Goal: Task Accomplishment & Management: Manage account settings

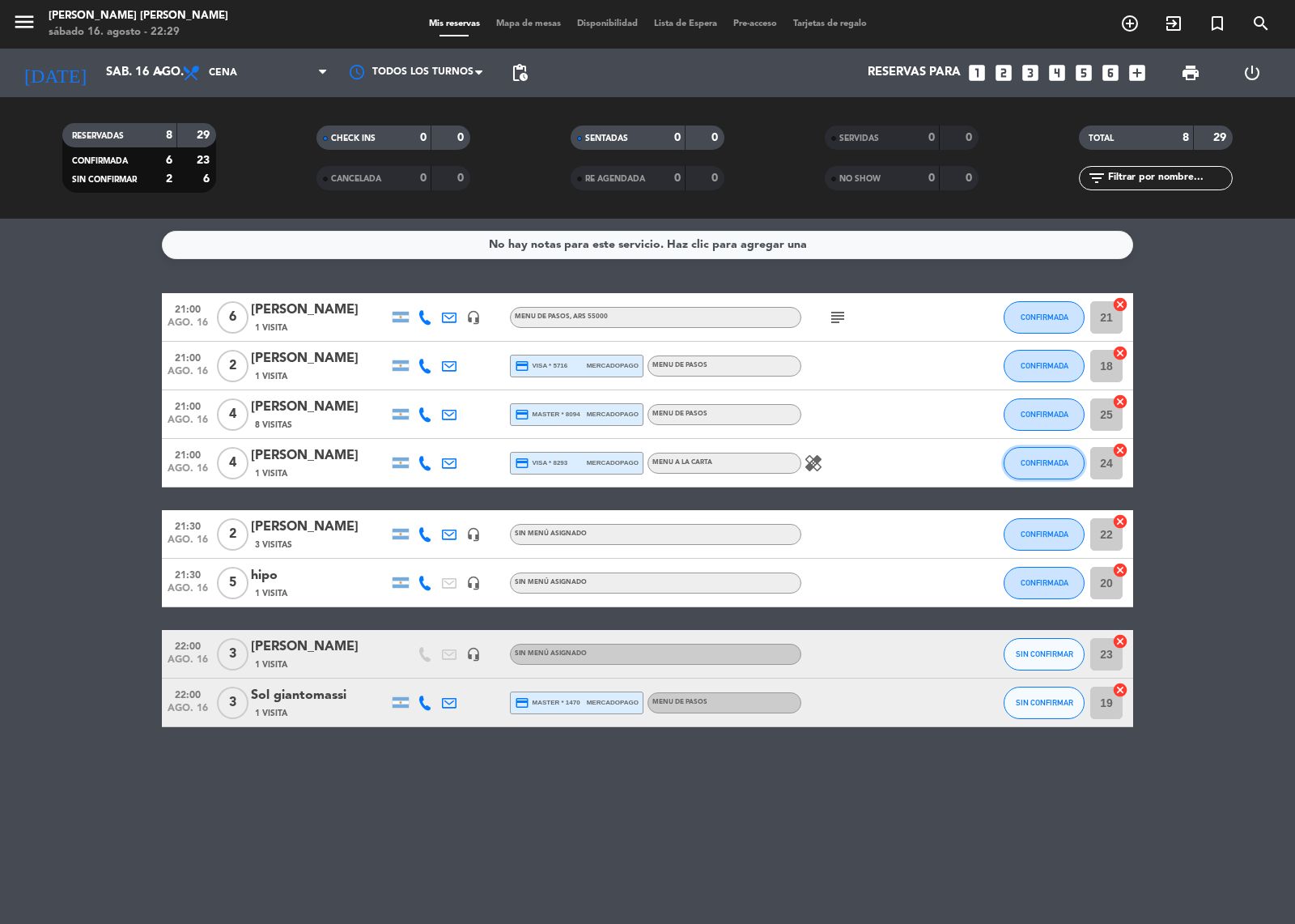
click at [1036, 462] on span "CONFIRMADA" at bounding box center [1045, 462] width 48 height 9
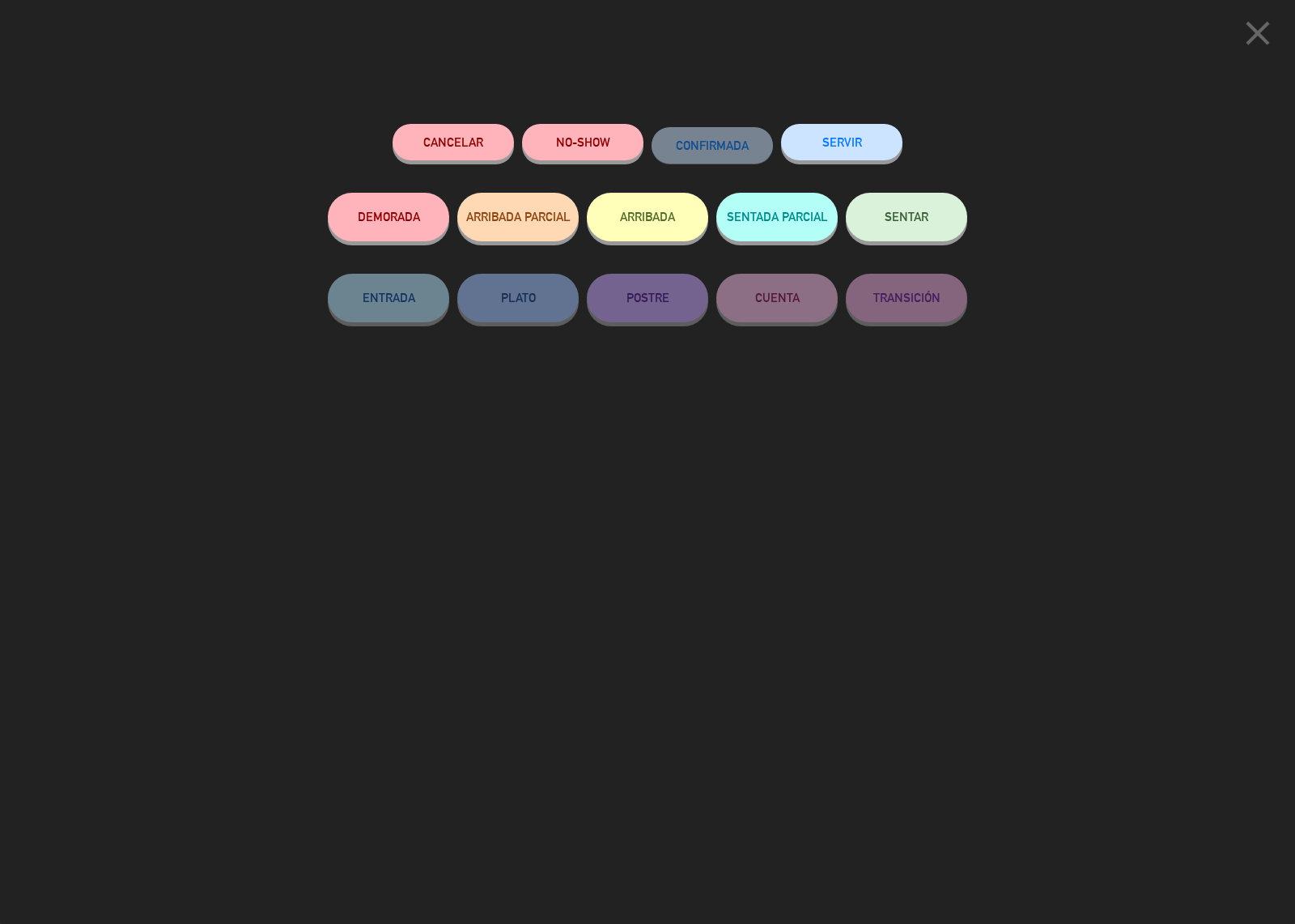
click at [925, 229] on button "SENTAR" at bounding box center [906, 217] width 121 height 49
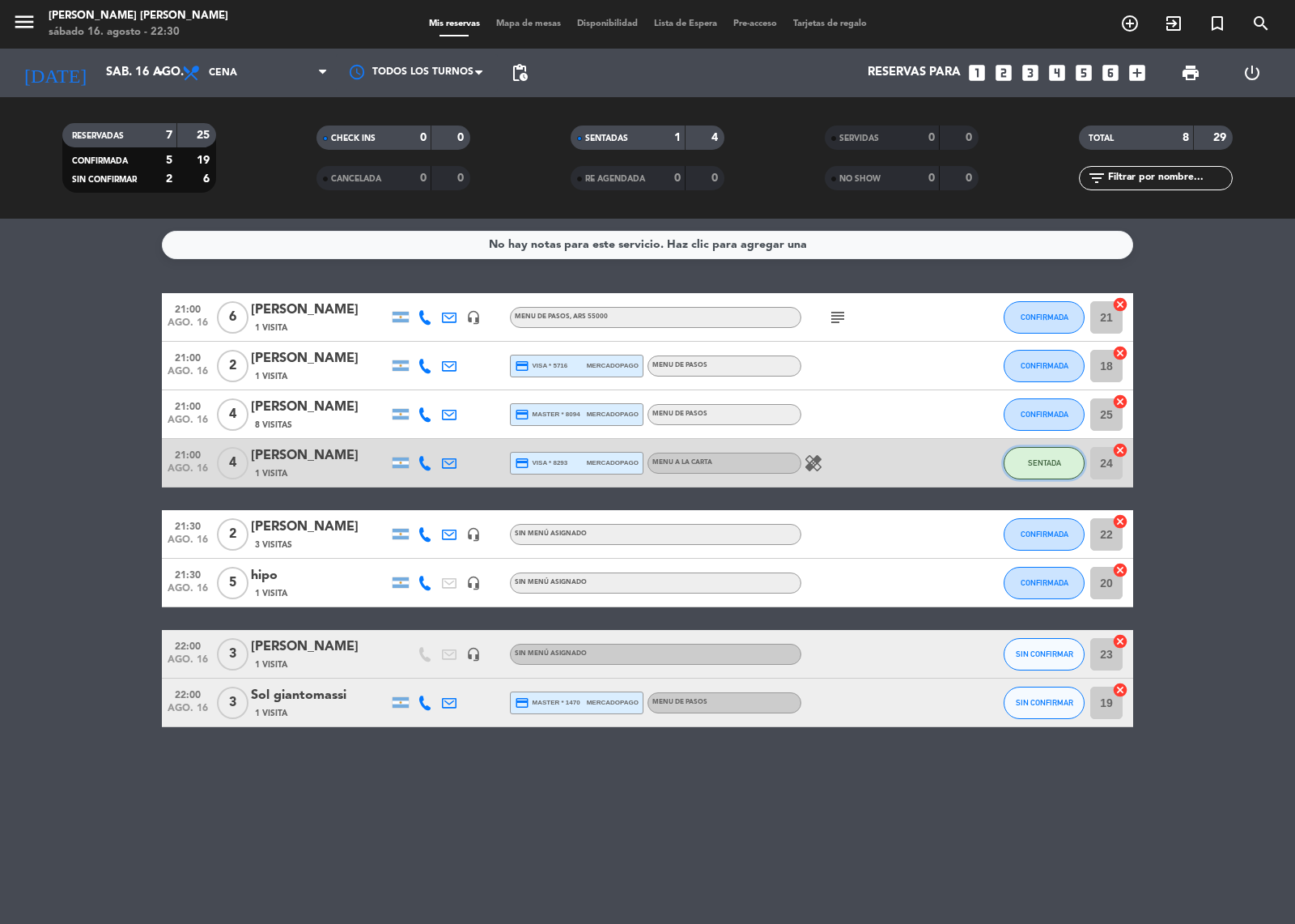
click at [1034, 456] on button "SENTADA" at bounding box center [1044, 462] width 81 height 33
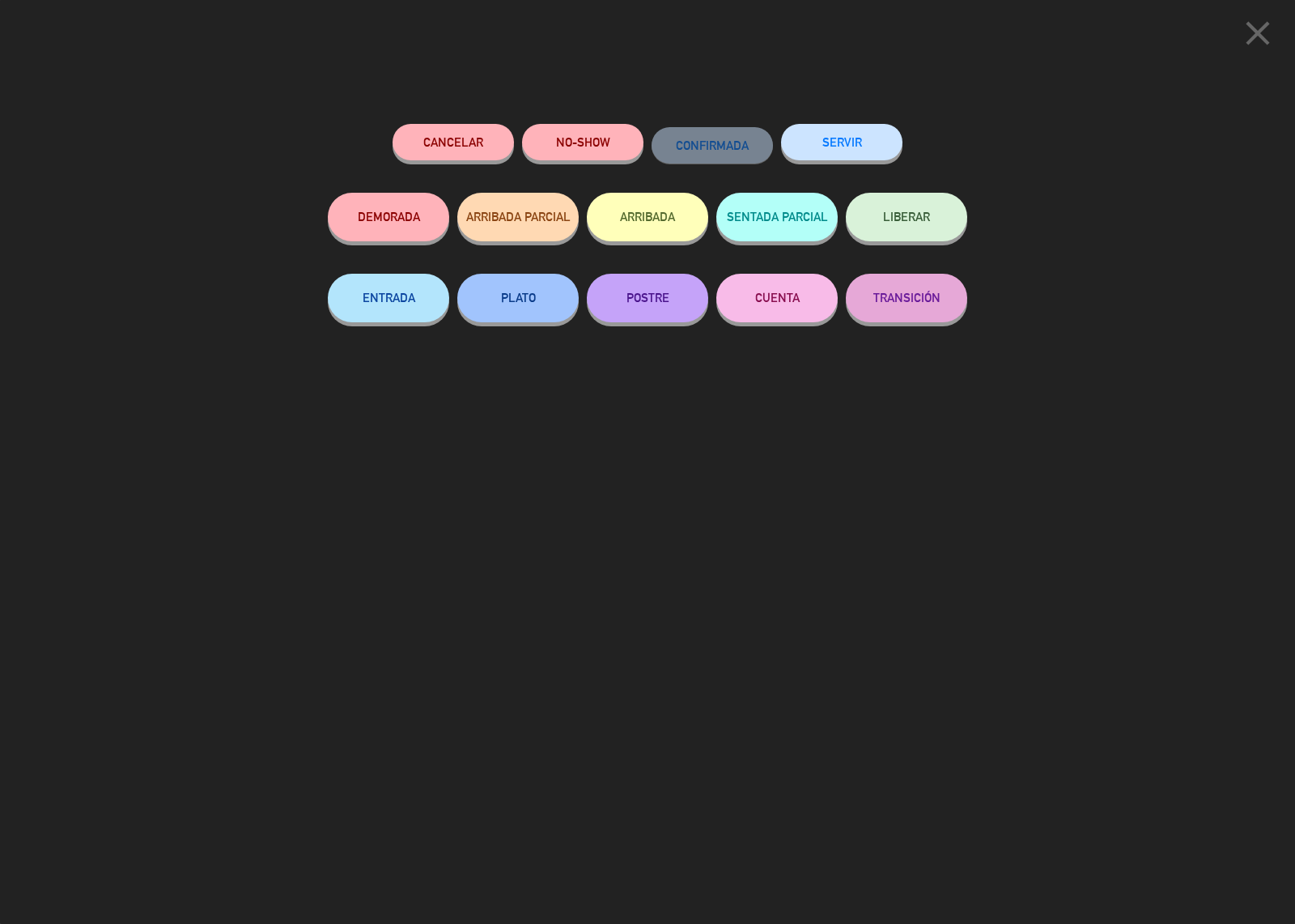
click at [794, 308] on button "CUENTA" at bounding box center [776, 298] width 121 height 49
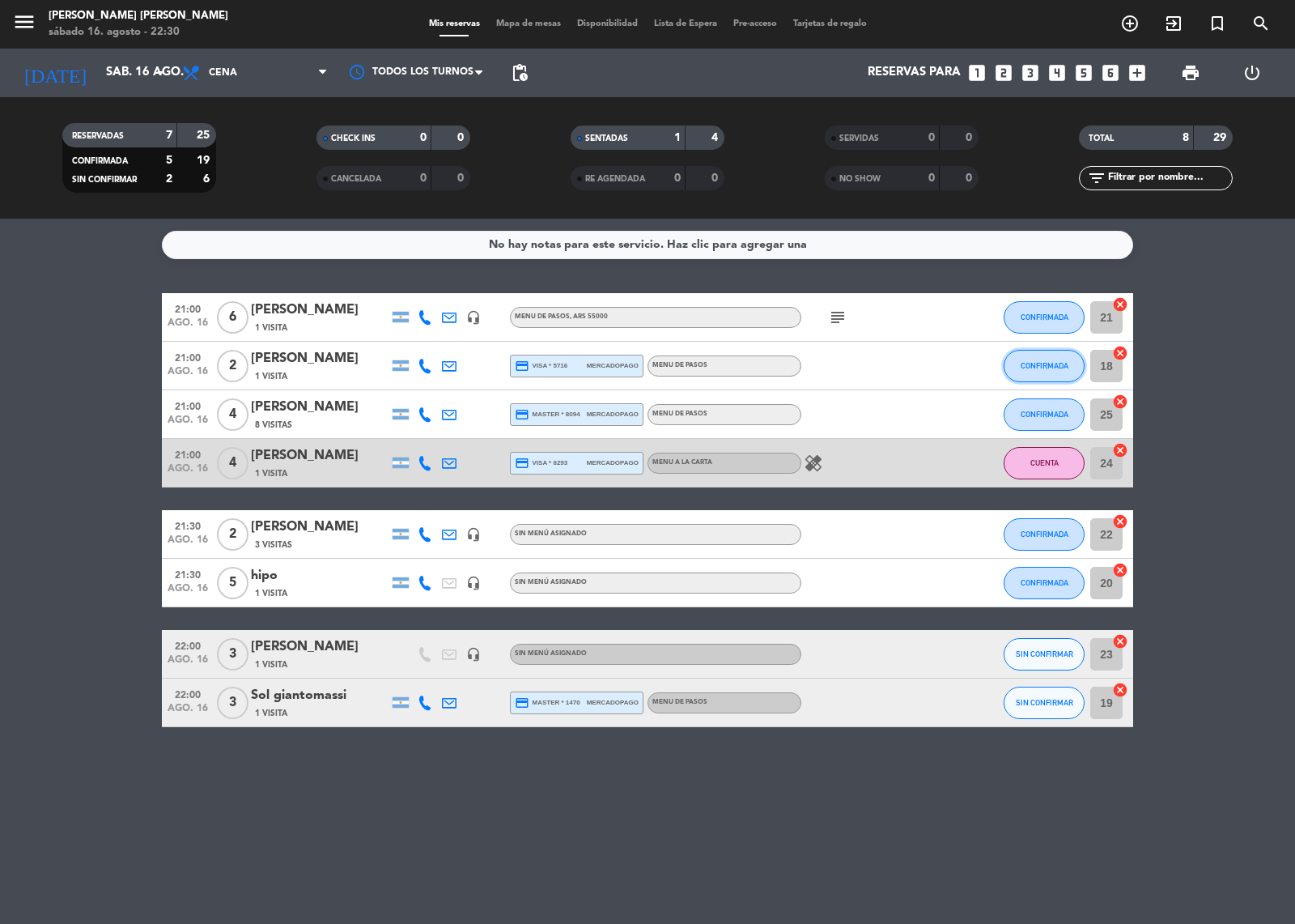
click at [1057, 363] on span "CONFIRMADA" at bounding box center [1045, 365] width 48 height 9
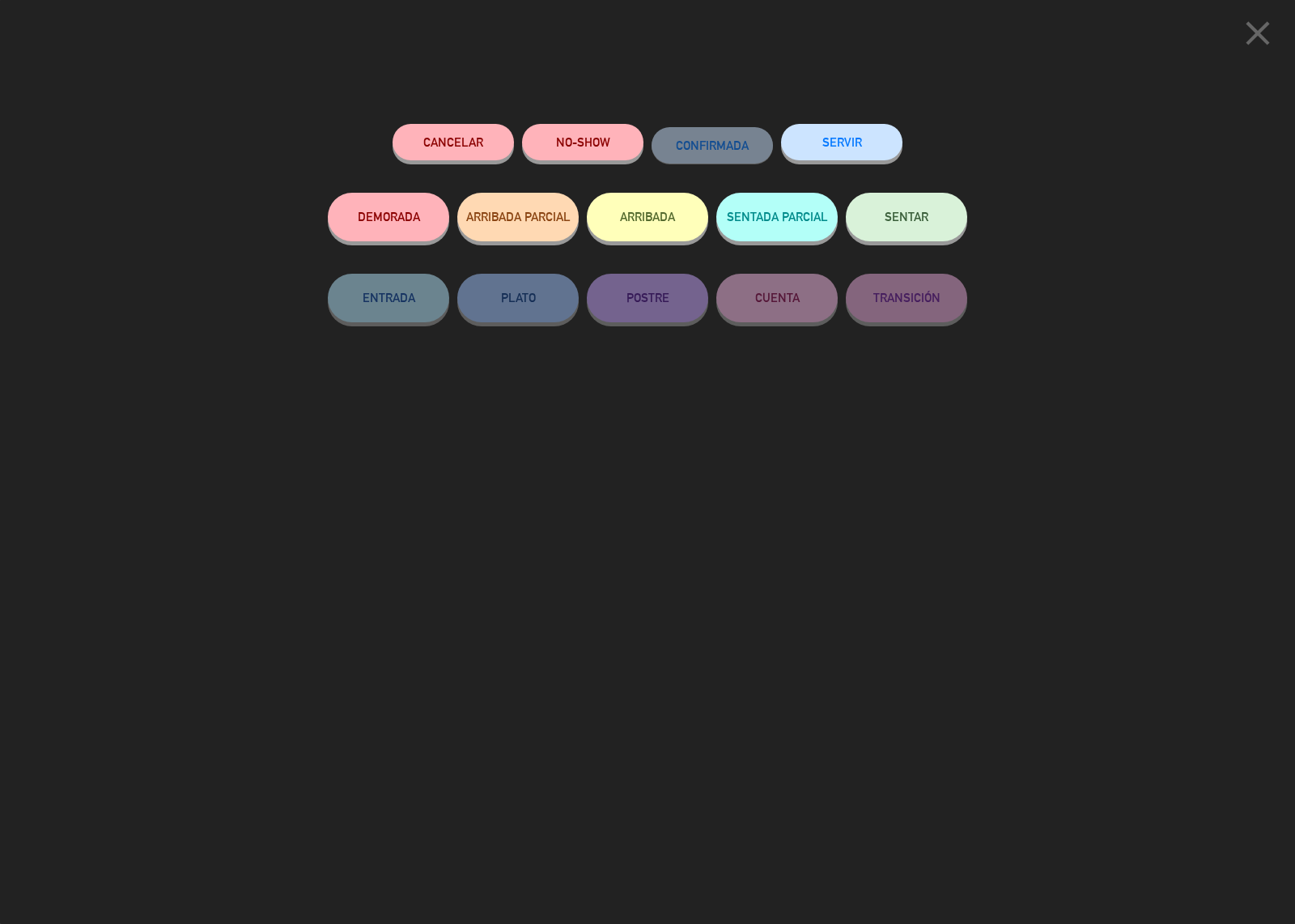
click at [895, 229] on button "SENTAR" at bounding box center [906, 217] width 121 height 49
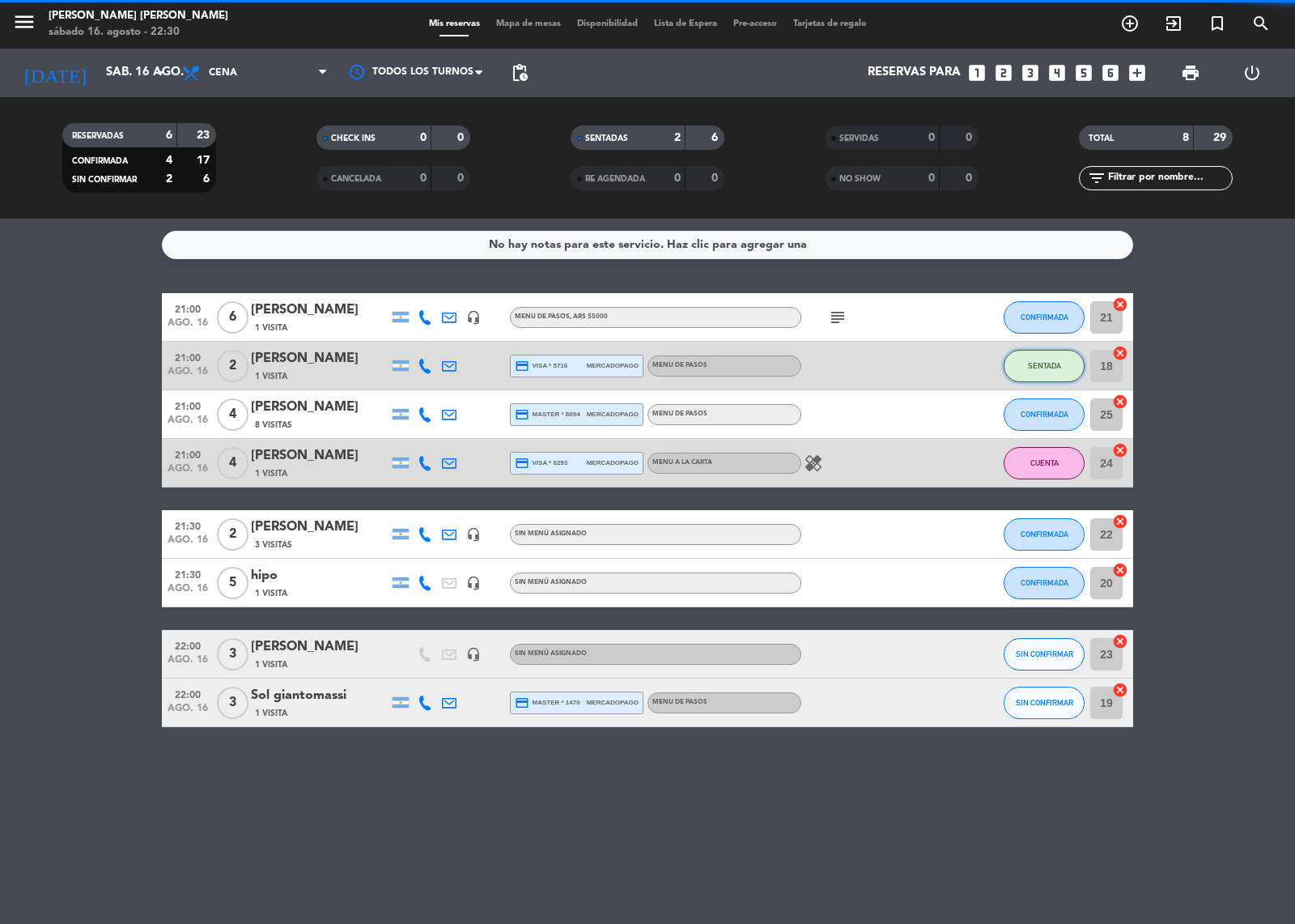
click at [1030, 365] on span "SENTADA" at bounding box center [1045, 365] width 34 height 9
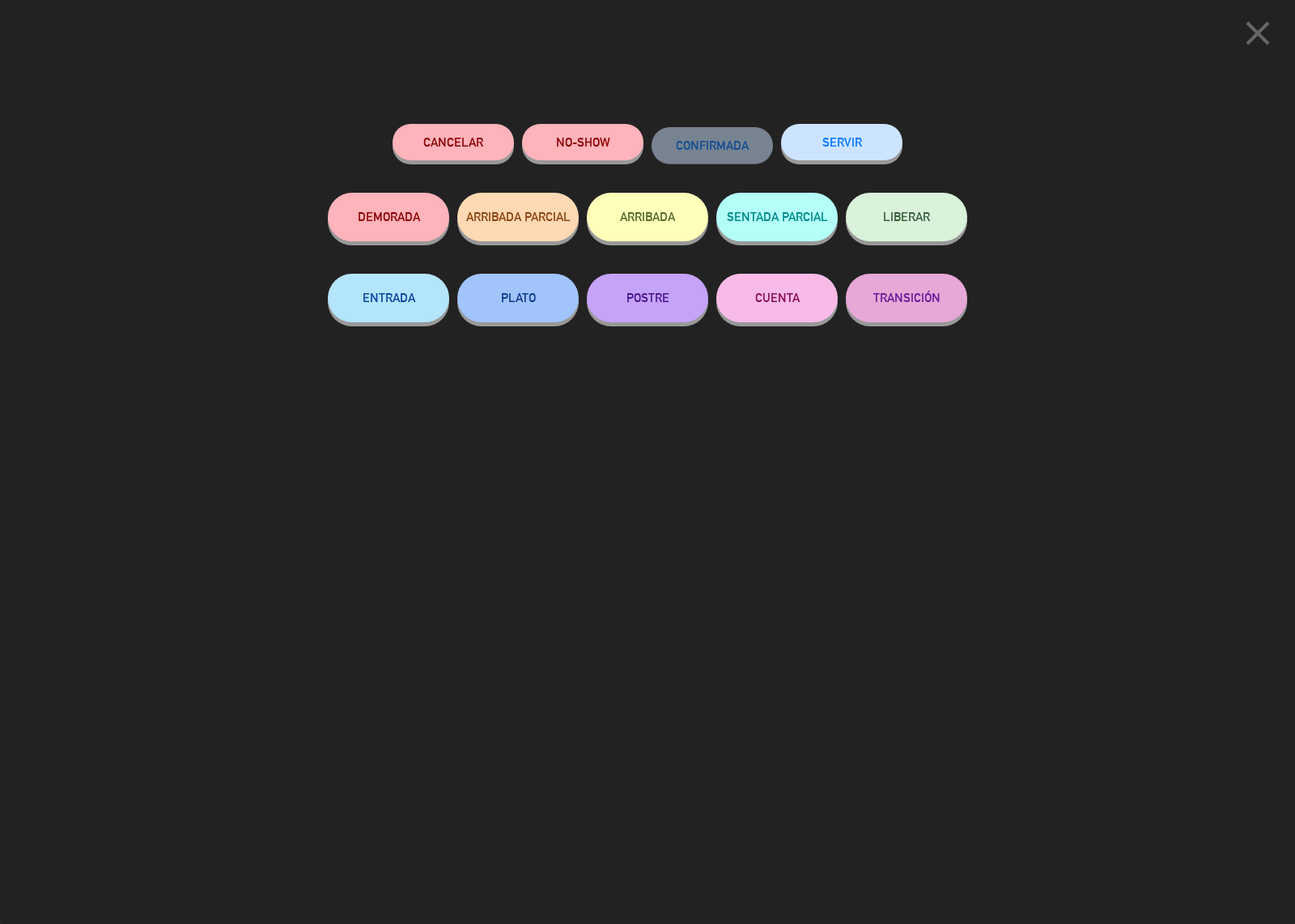
click at [775, 297] on button "CUENTA" at bounding box center [776, 298] width 121 height 49
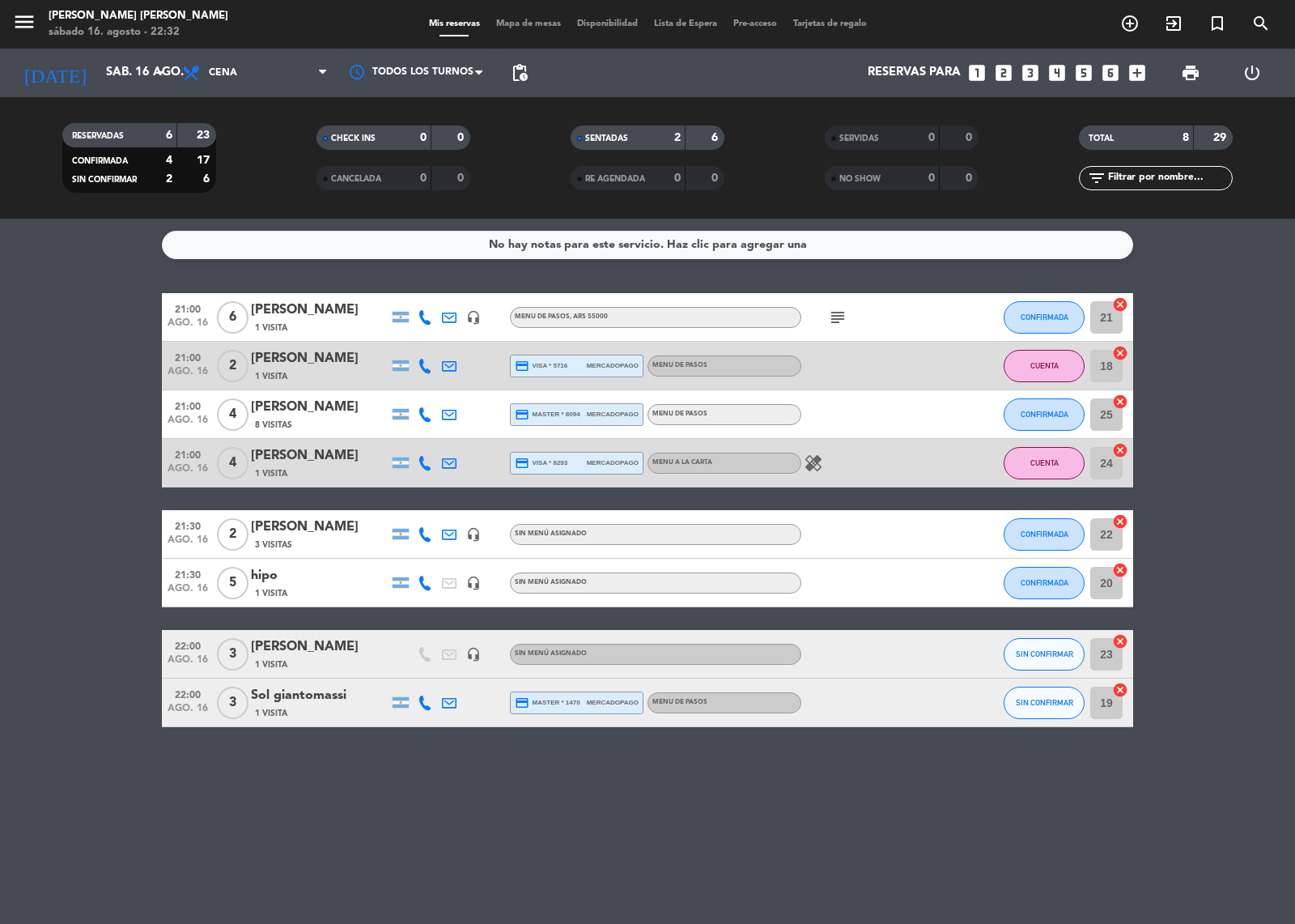
click at [1000, 70] on icon "looks_two" at bounding box center [1003, 72] width 21 height 21
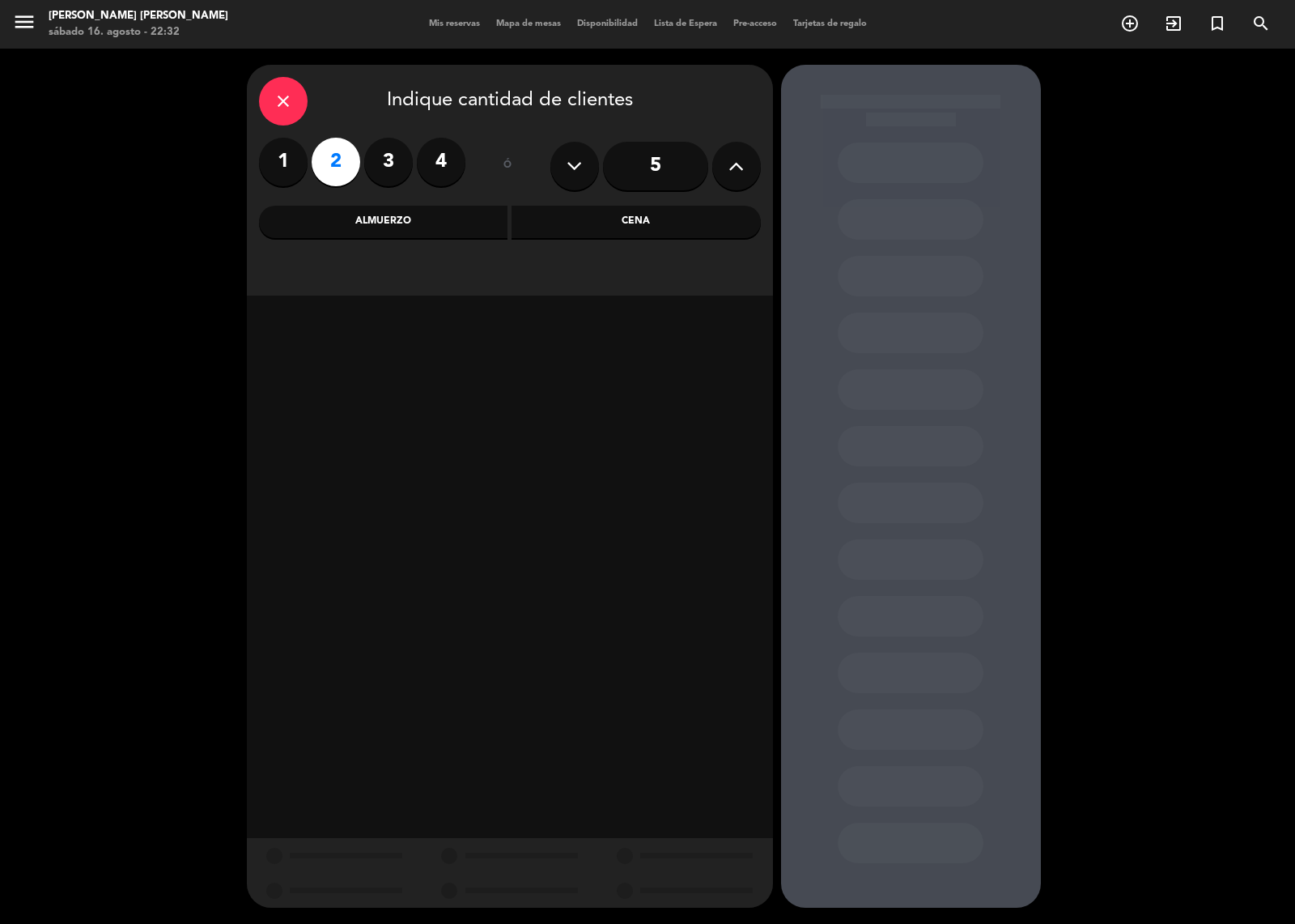
click at [609, 232] on div "Cena" at bounding box center [637, 221] width 250 height 33
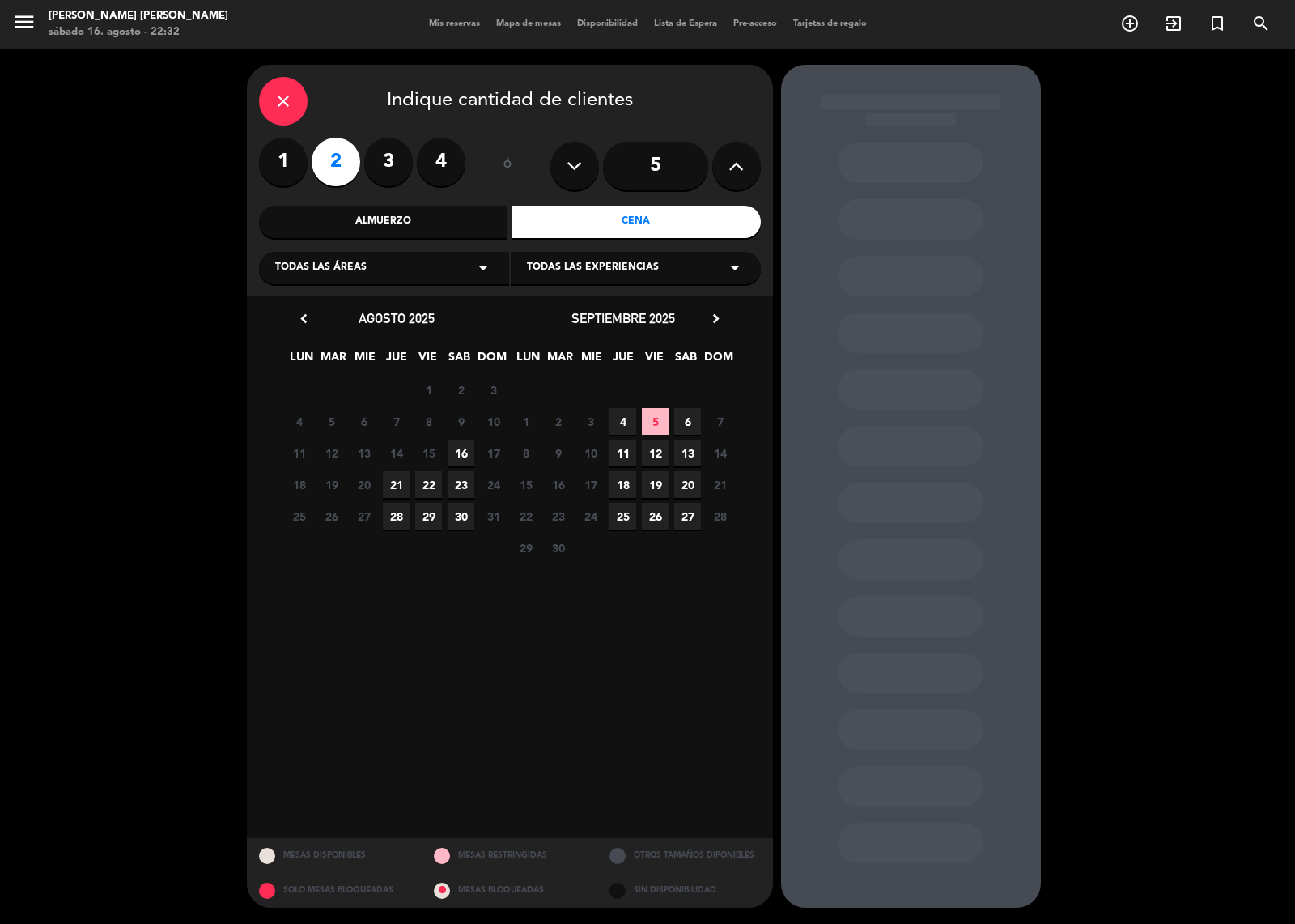
click at [451, 447] on span "16" at bounding box center [461, 453] width 27 height 27
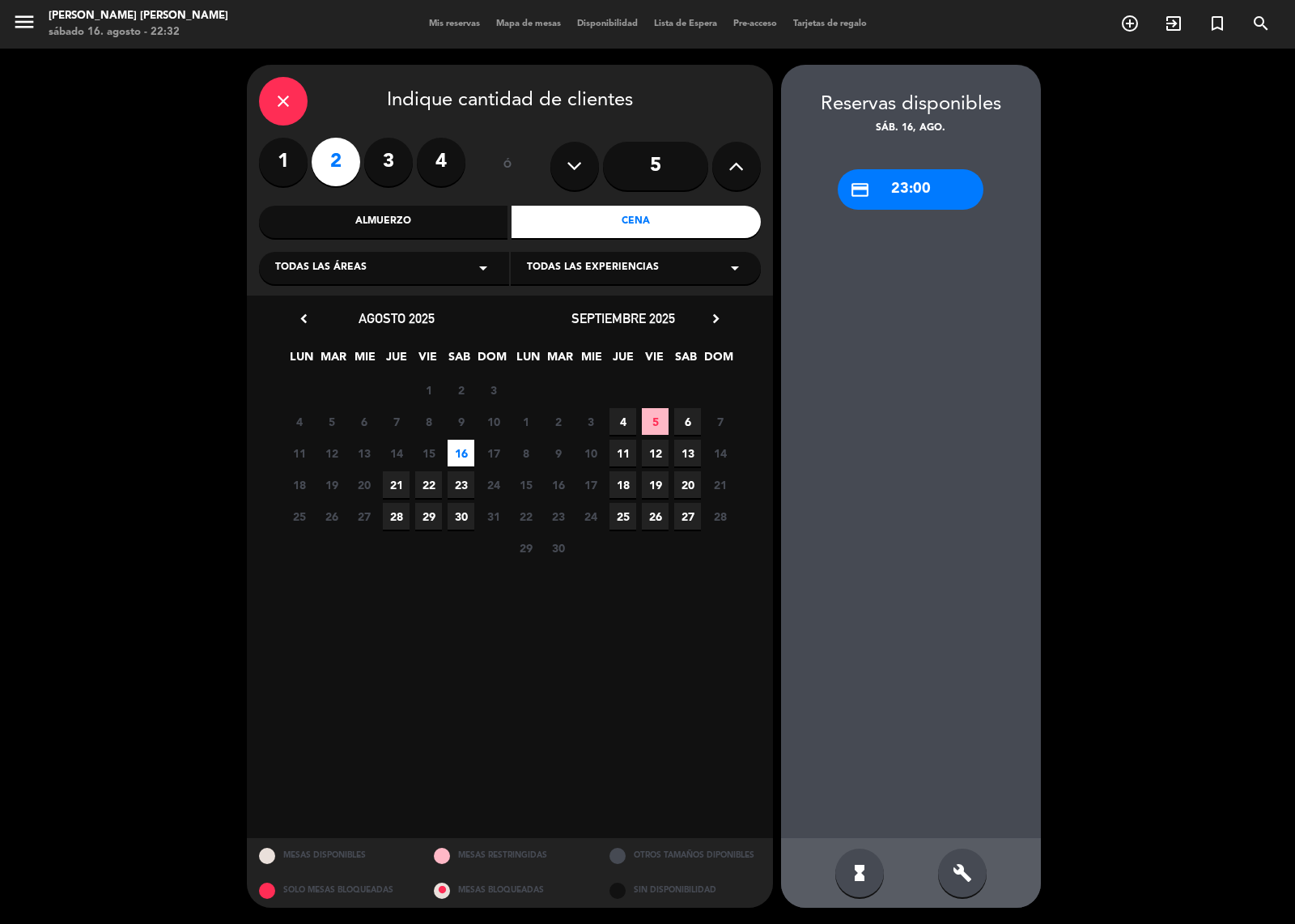
click at [883, 195] on div "credit_card 23:00" at bounding box center [911, 189] width 146 height 40
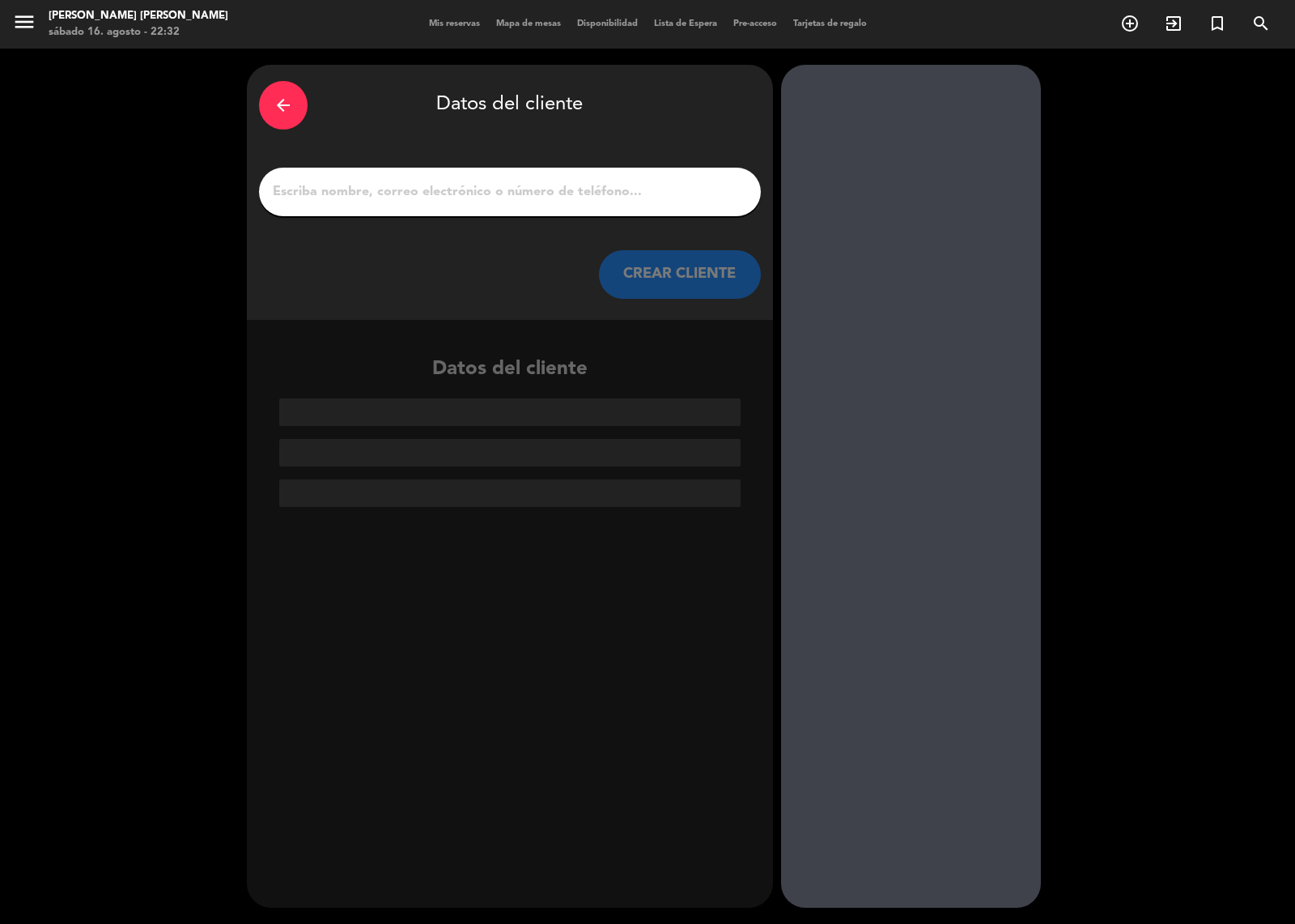
click at [597, 175] on div at bounding box center [509, 192] width 502 height 49
click at [600, 206] on div at bounding box center [509, 192] width 502 height 49
click at [600, 196] on input "1" at bounding box center [510, 191] width 477 height 23
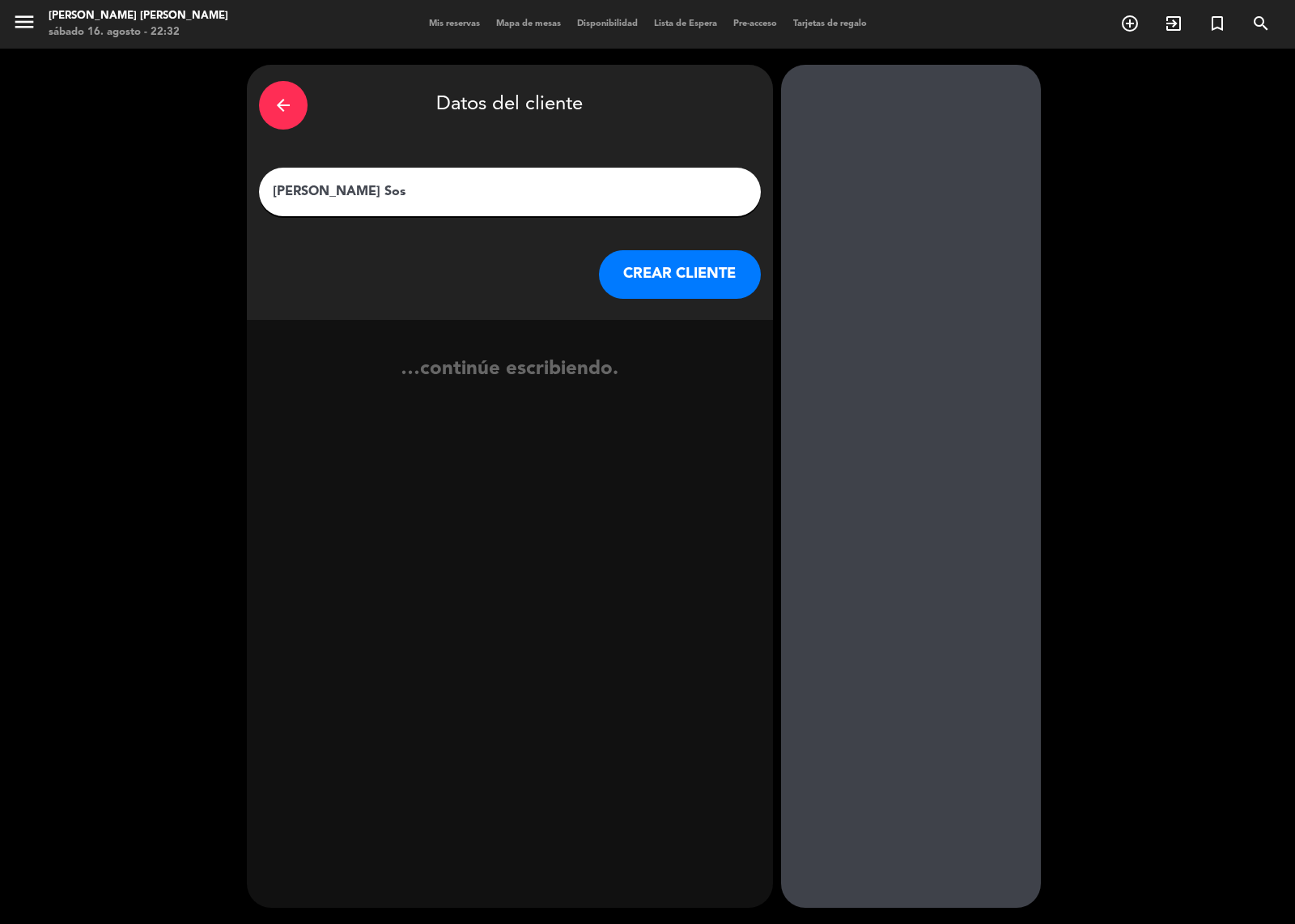
type input "[PERSON_NAME]"
click at [737, 265] on button "CREAR CLIENTE" at bounding box center [679, 275] width 162 height 49
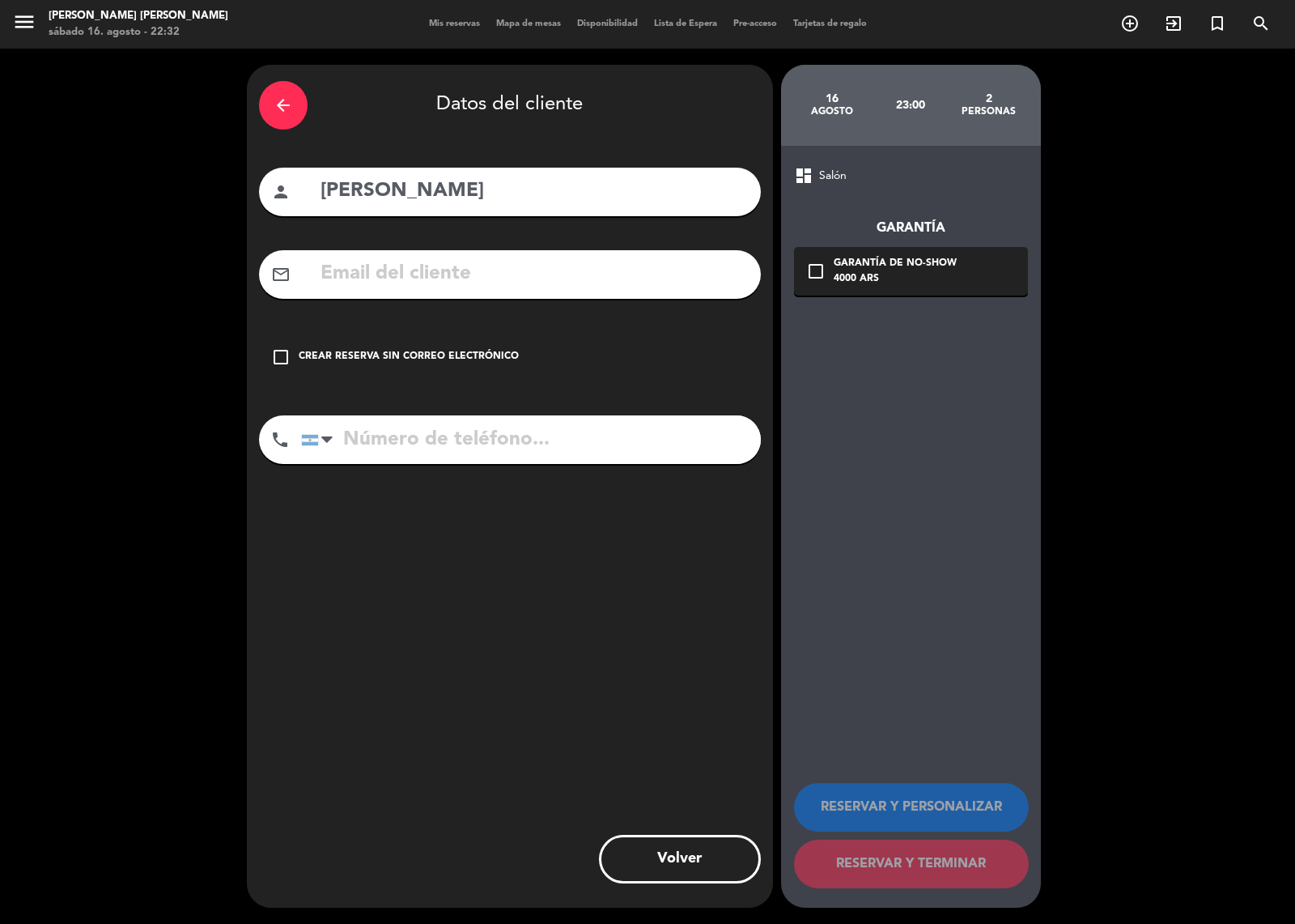
click at [384, 444] on input "tel" at bounding box center [530, 440] width 460 height 49
type input "1132126471"
click at [276, 354] on icon "check_box_outline_blank" at bounding box center [281, 357] width 19 height 19
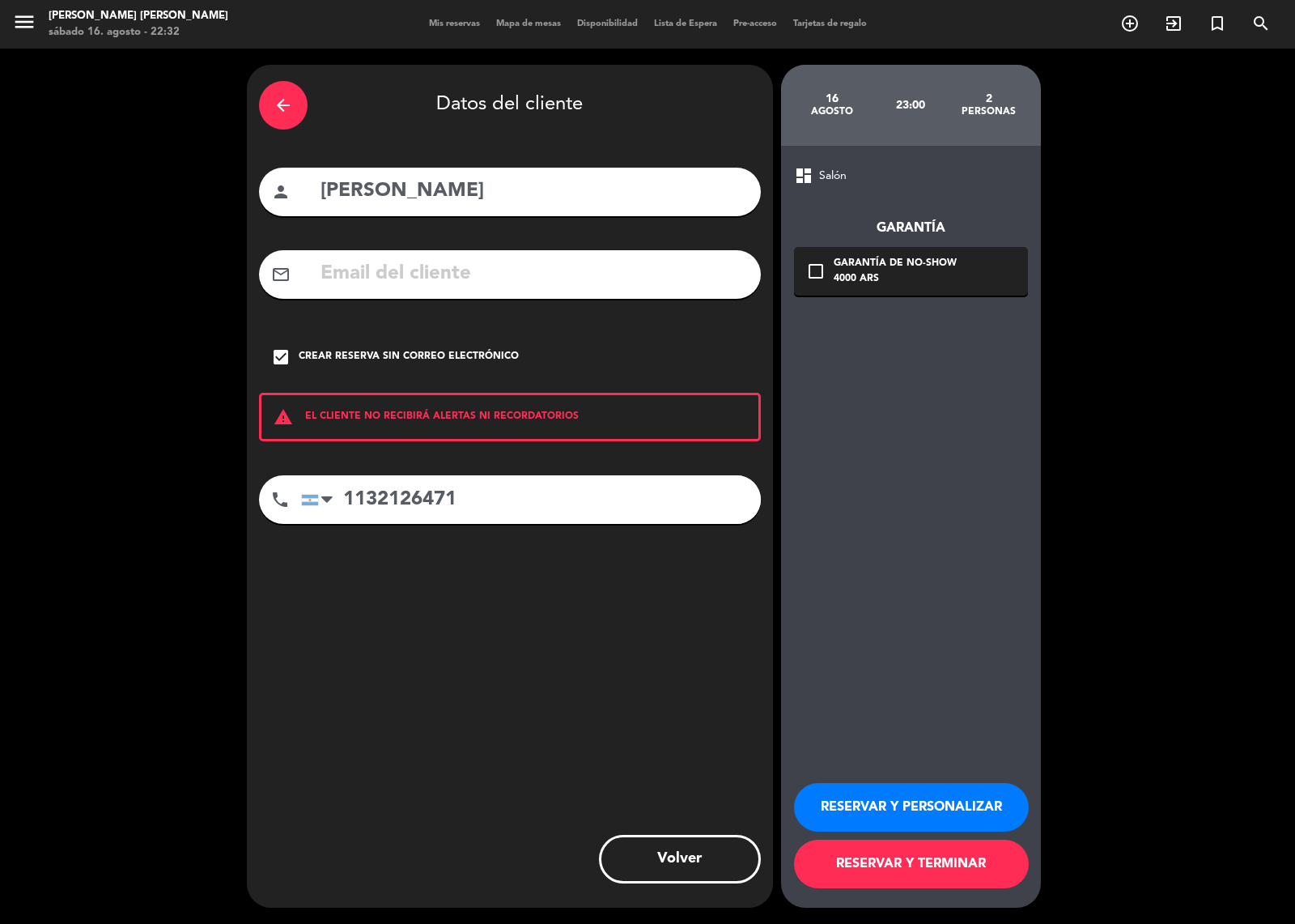
click at [864, 820] on button "RESERVAR Y PERSONALIZAR" at bounding box center [911, 807] width 235 height 49
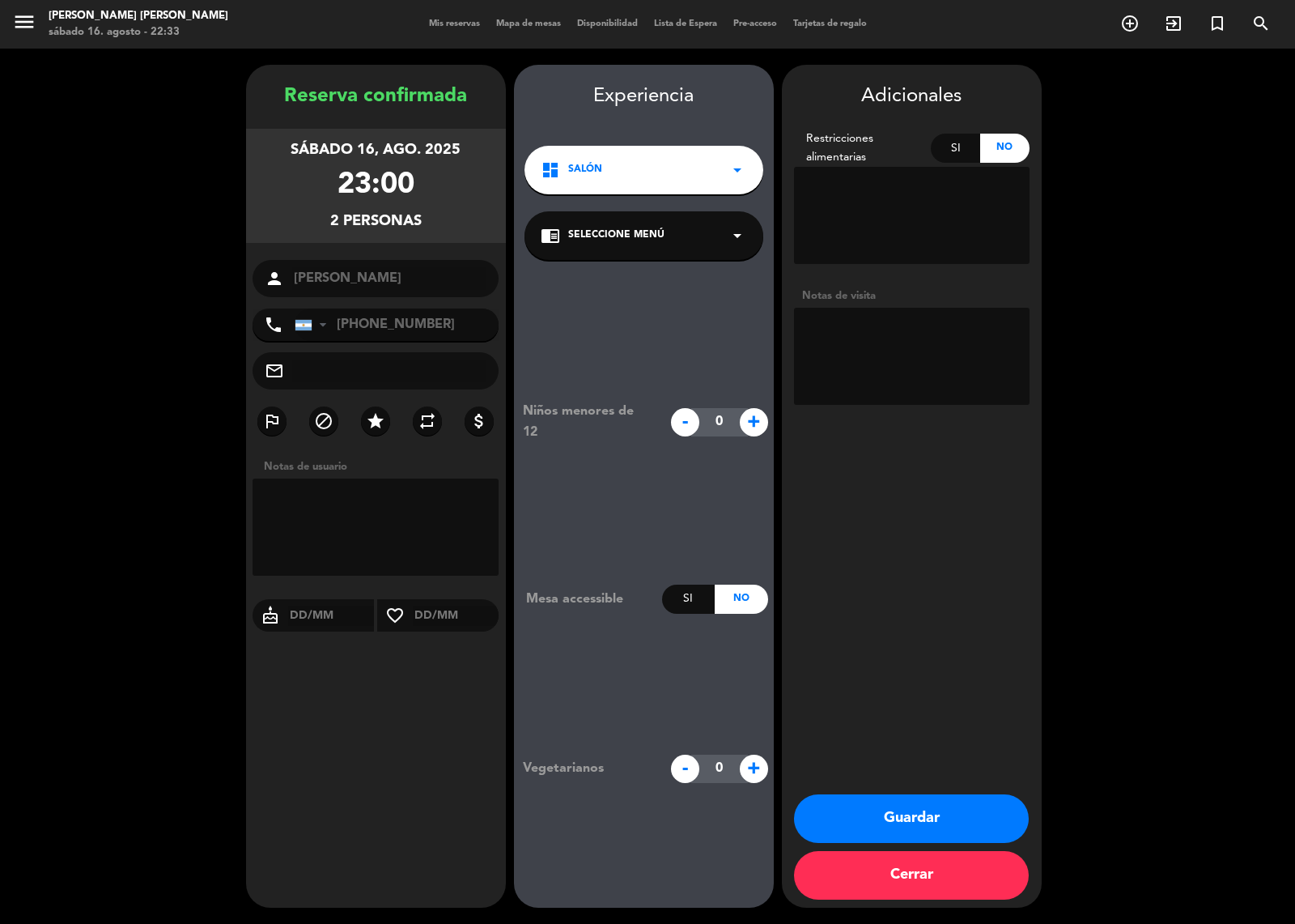
click at [723, 245] on div "chrome_reader_mode Seleccione Menú arrow_drop_down" at bounding box center [643, 235] width 239 height 49
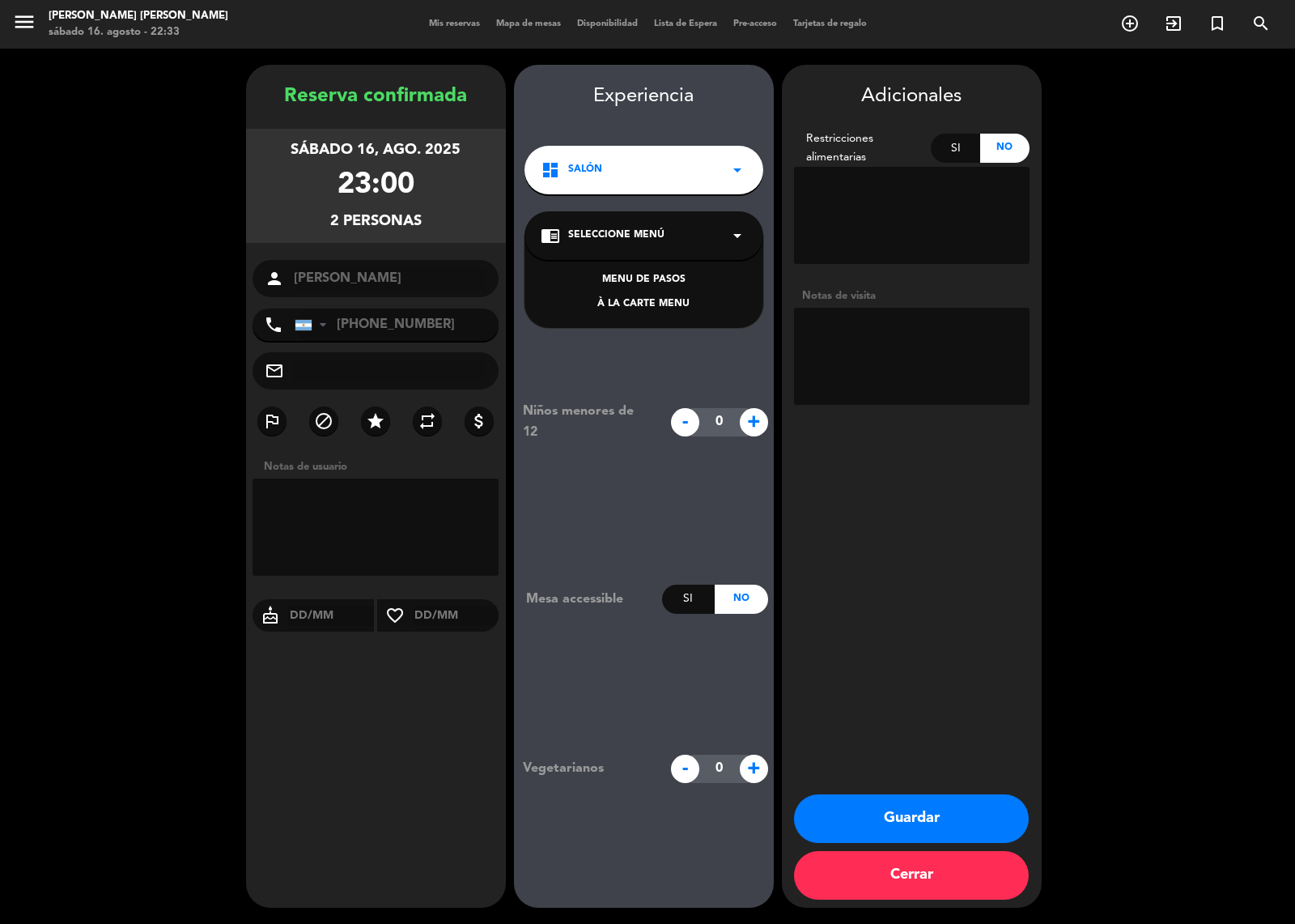
click at [664, 306] on div "À LA CARTE MENU" at bounding box center [644, 304] width 206 height 16
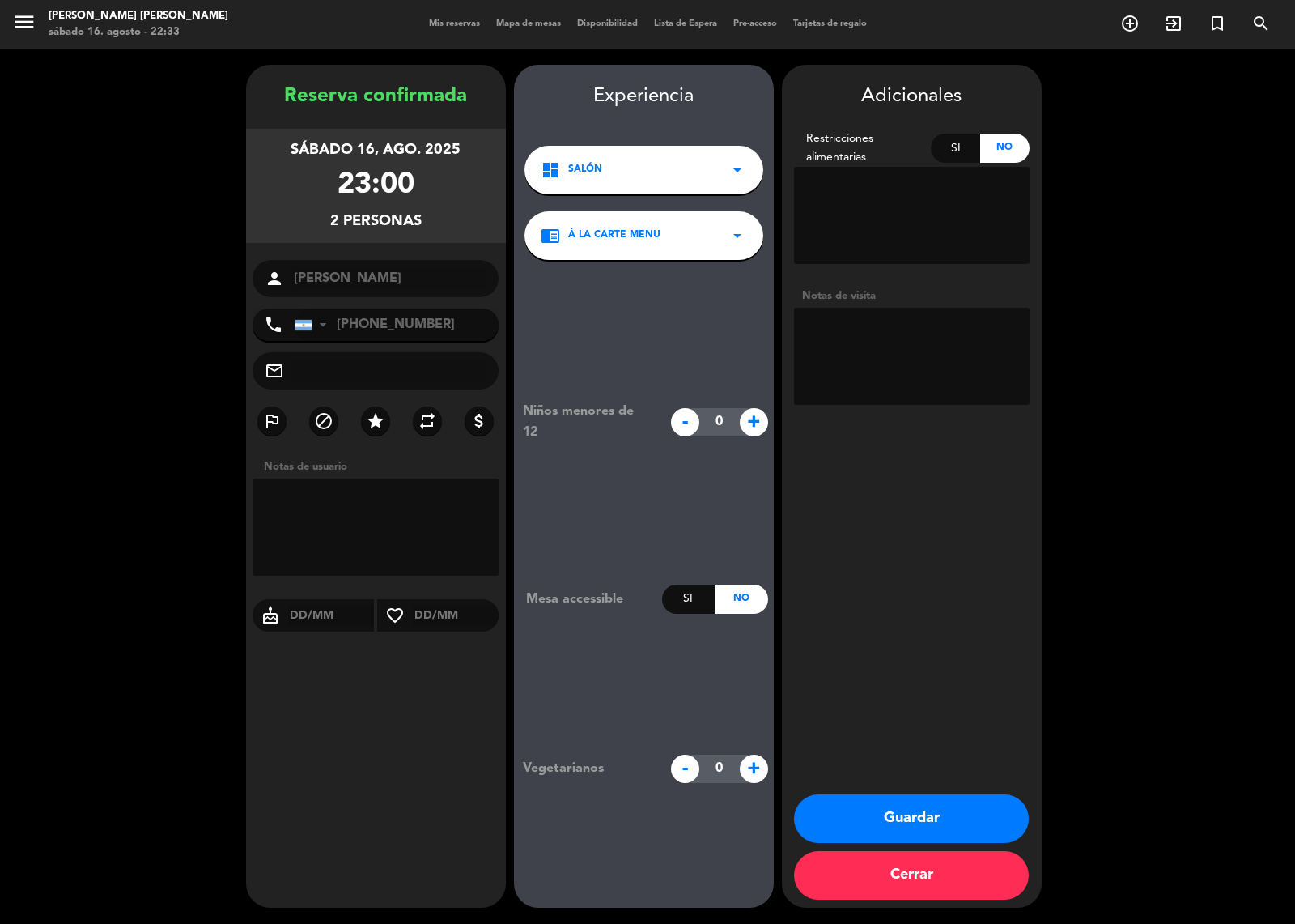
click at [903, 818] on button "Guardar" at bounding box center [911, 818] width 235 height 49
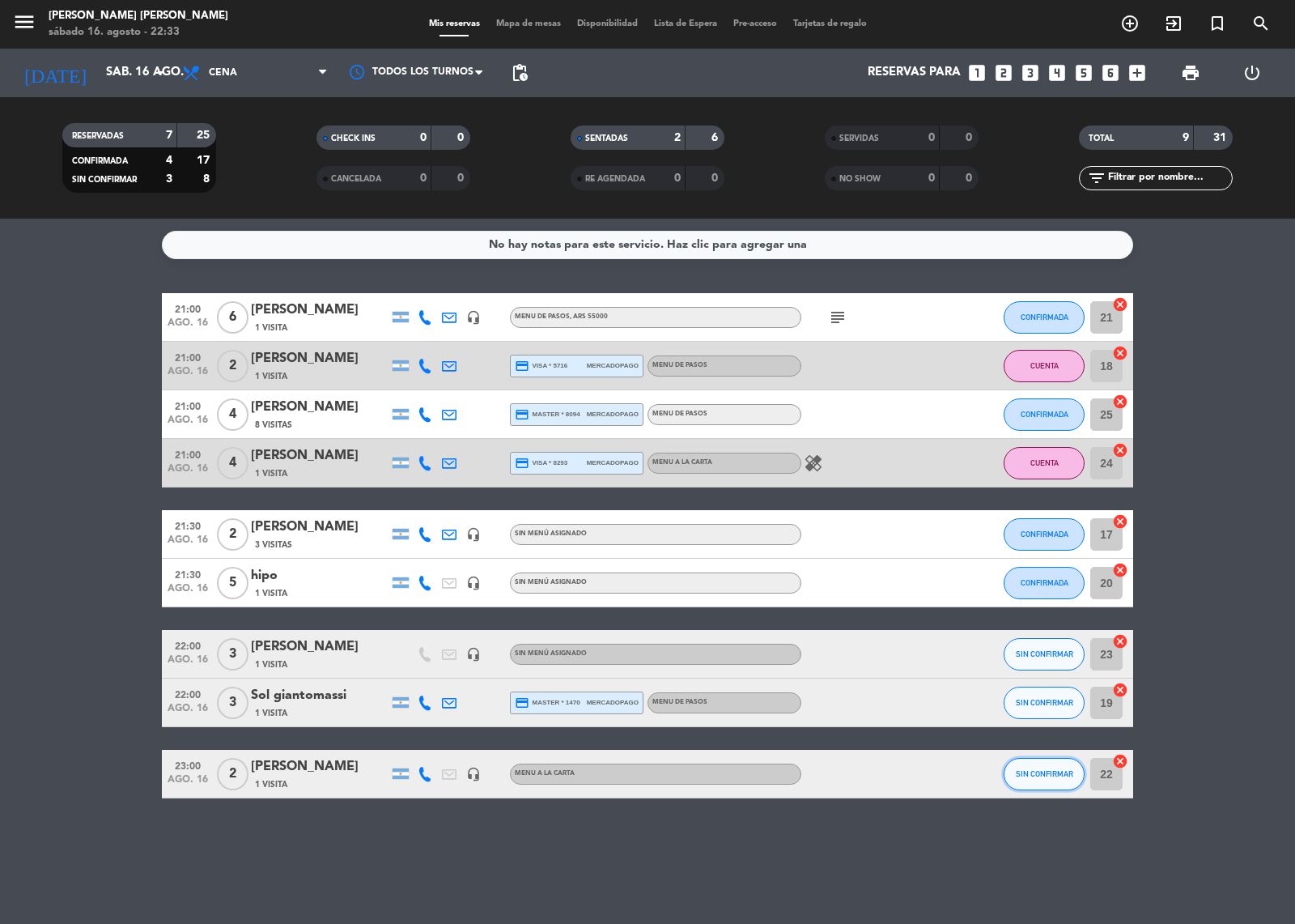
click at [1045, 773] on span "SIN CONFIRMAR" at bounding box center [1045, 773] width 58 height 9
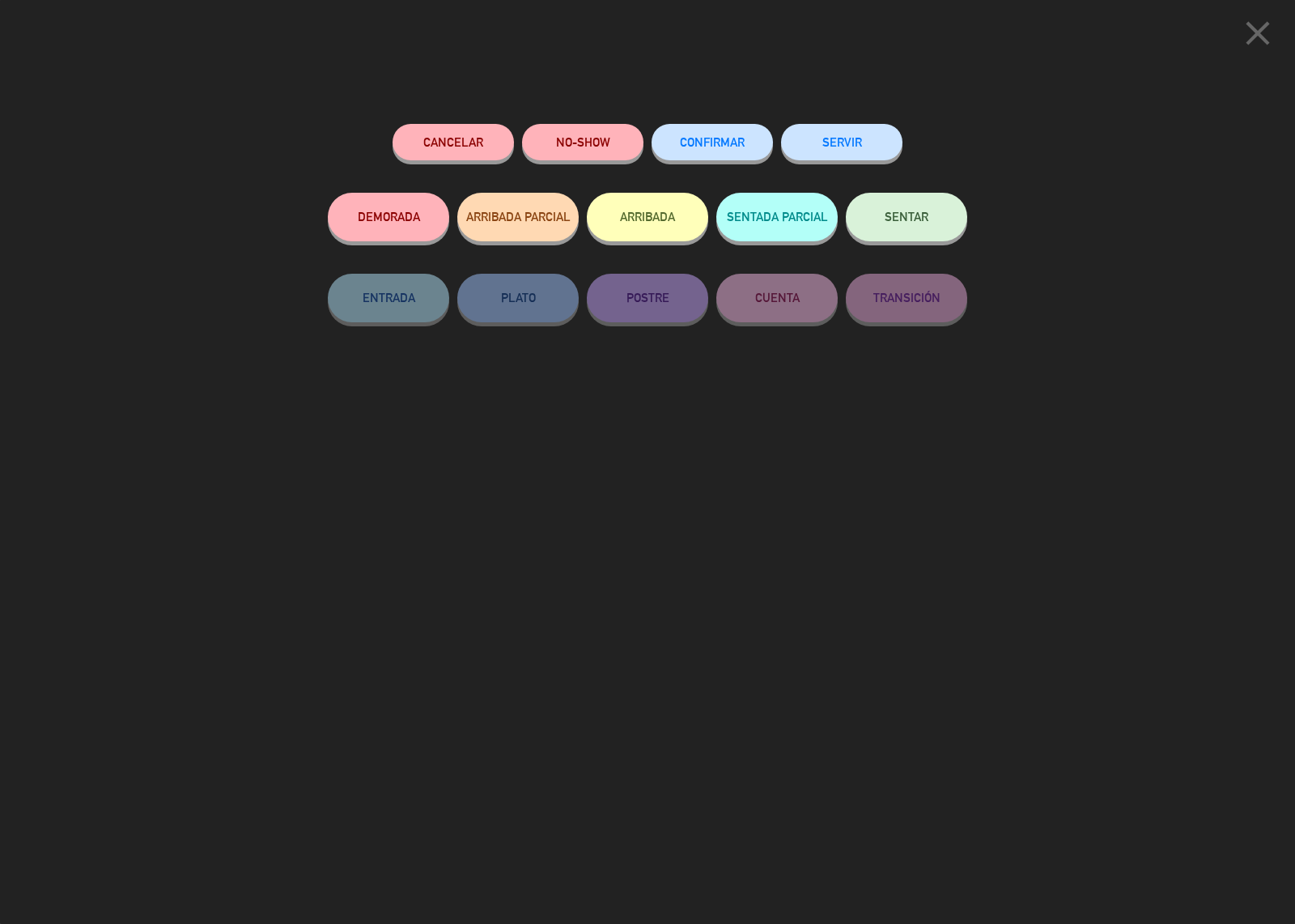
click at [927, 227] on button "SENTAR" at bounding box center [906, 217] width 121 height 49
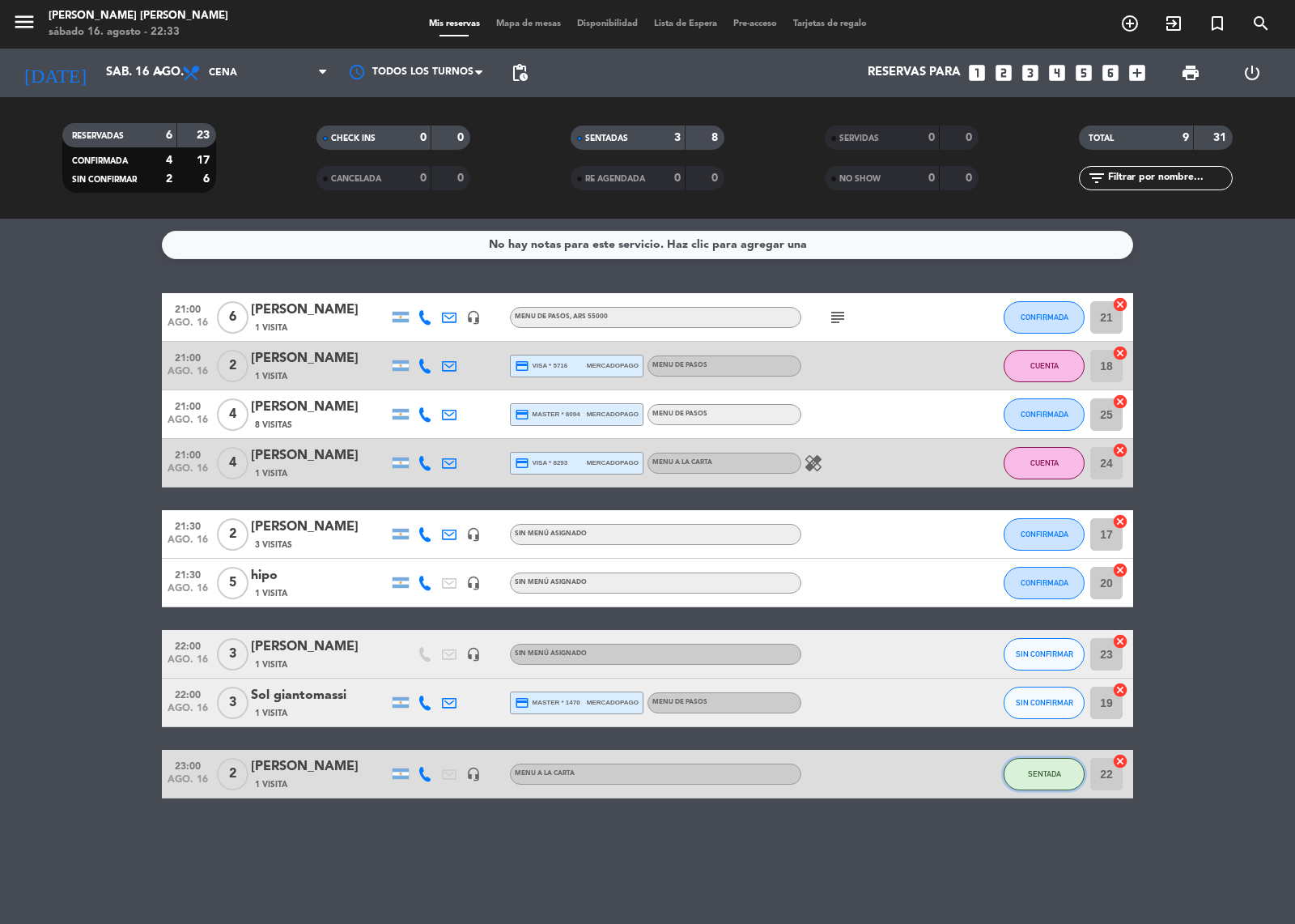
click at [1034, 772] on span "SENTADA" at bounding box center [1045, 773] width 34 height 9
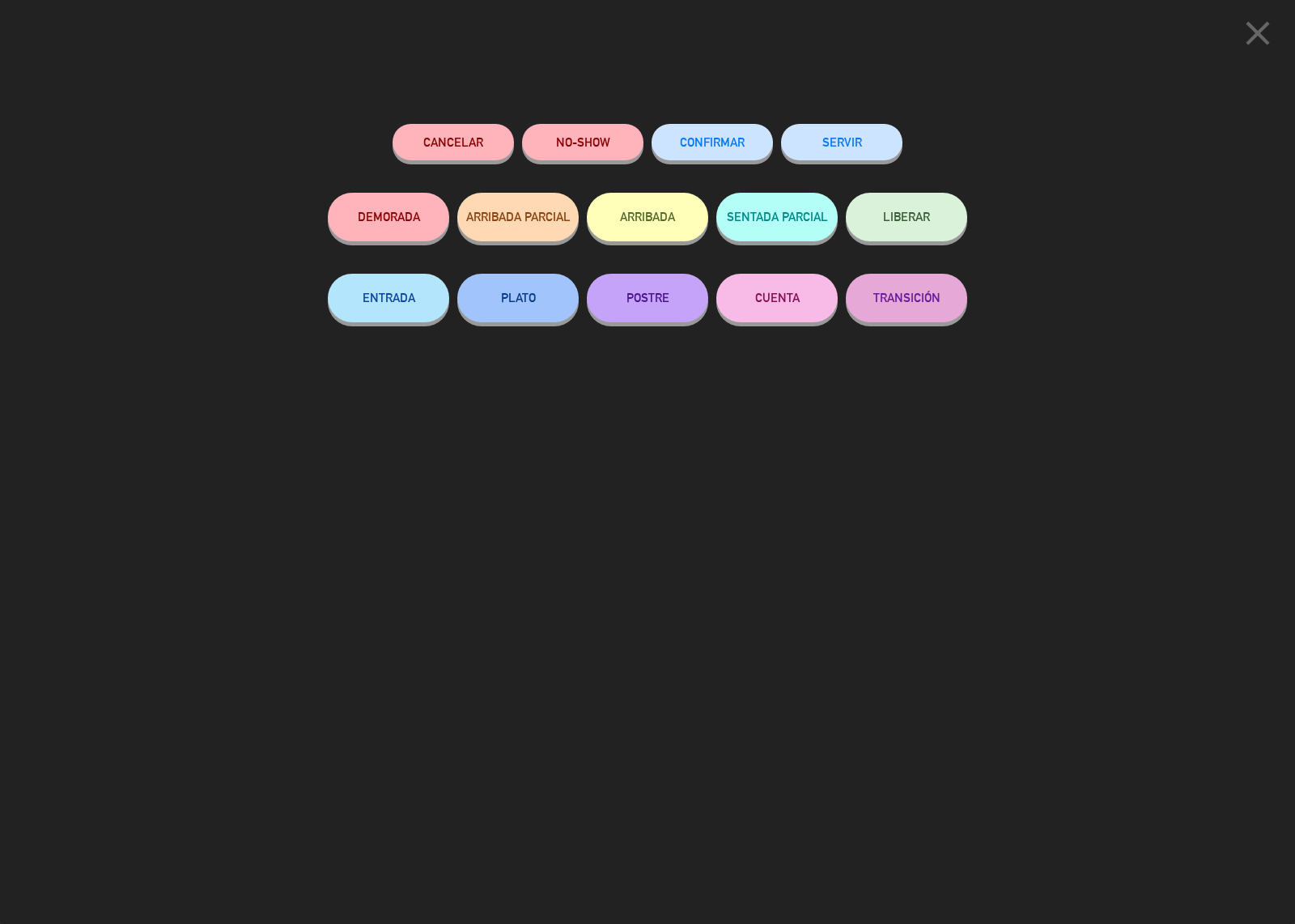
click at [792, 301] on button "CUENTA" at bounding box center [776, 298] width 121 height 49
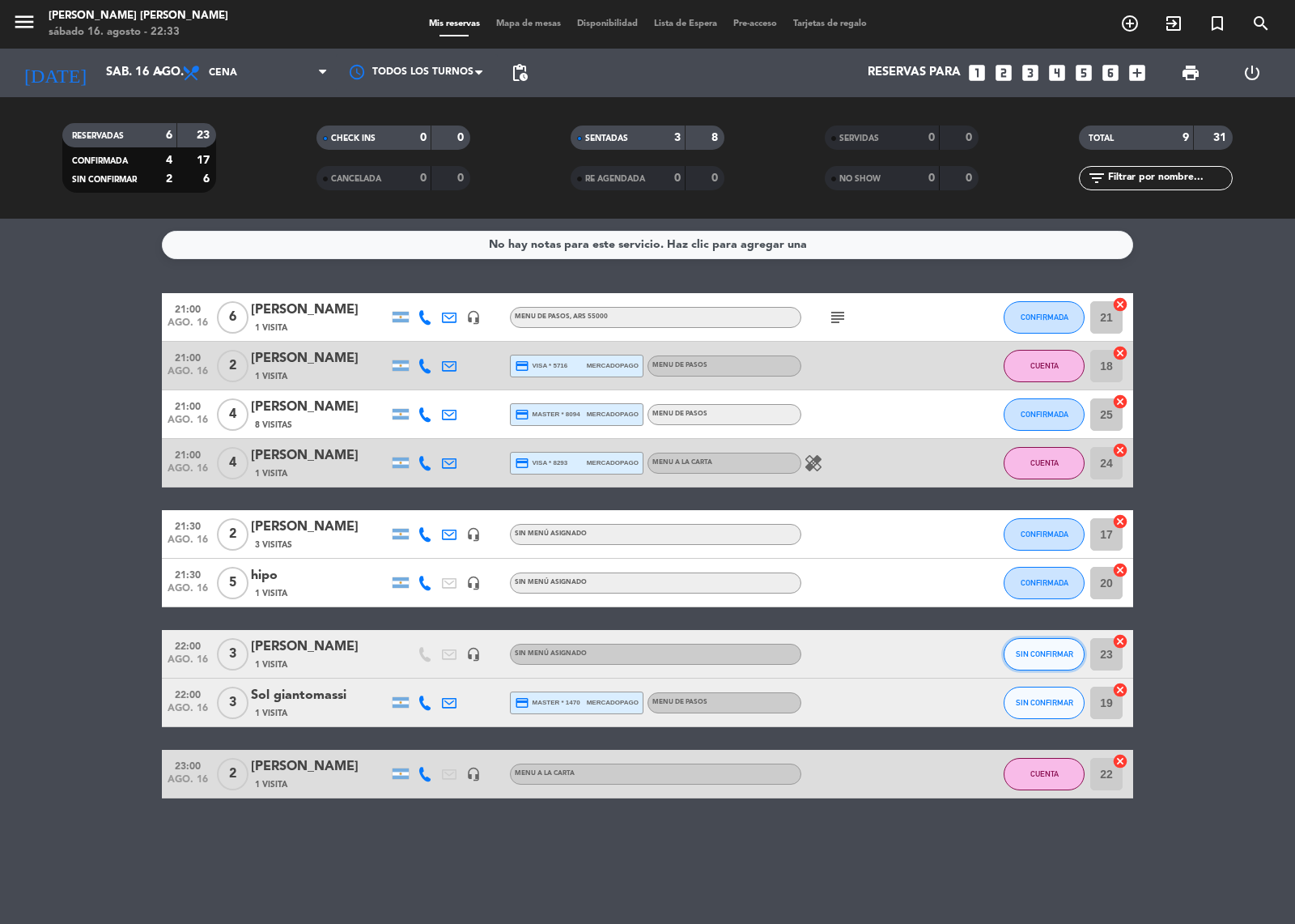
click at [1045, 660] on button "SIN CONFIRMAR" at bounding box center [1044, 653] width 81 height 33
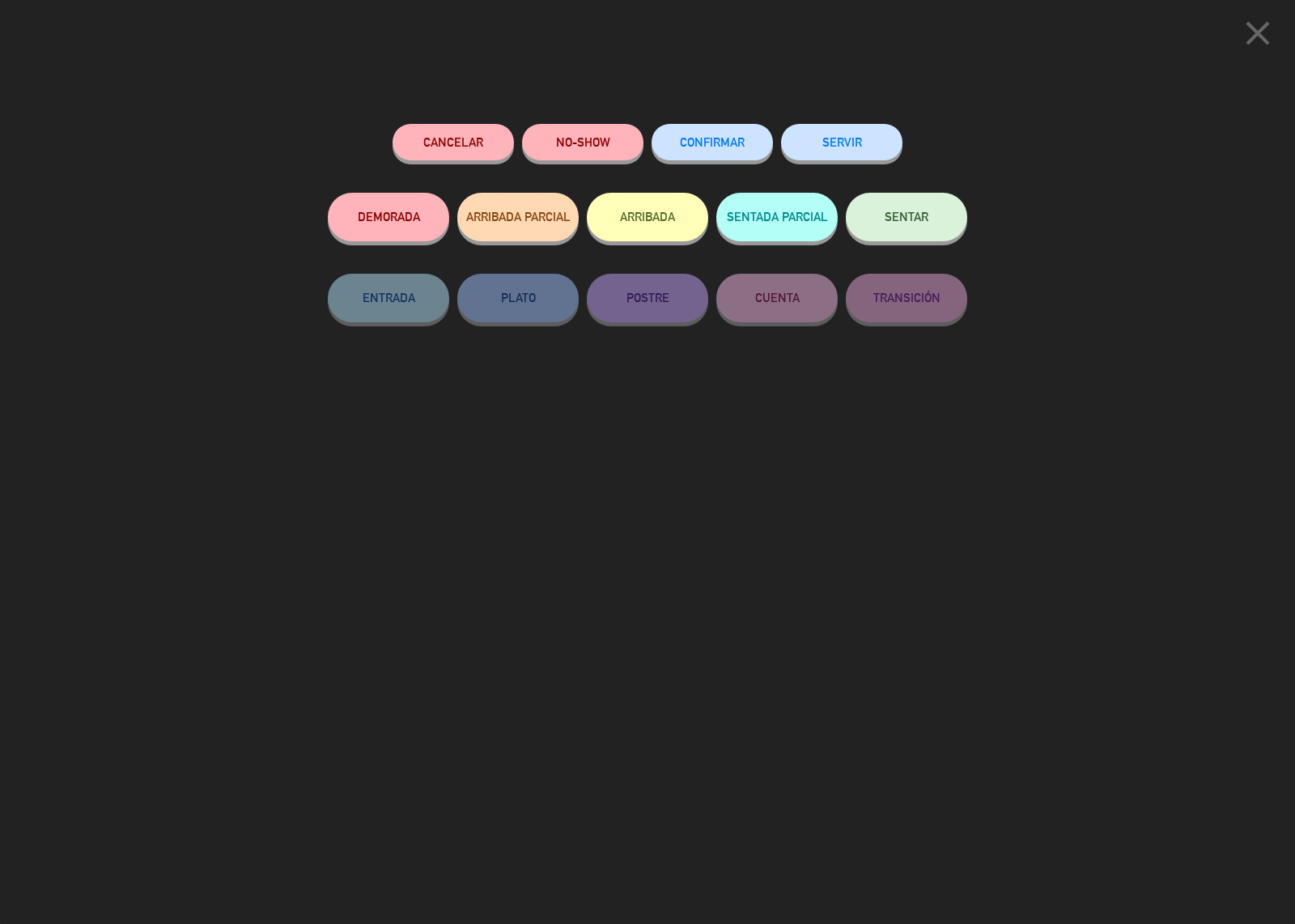
click at [885, 219] on span "SENTAR" at bounding box center [906, 216] width 44 height 13
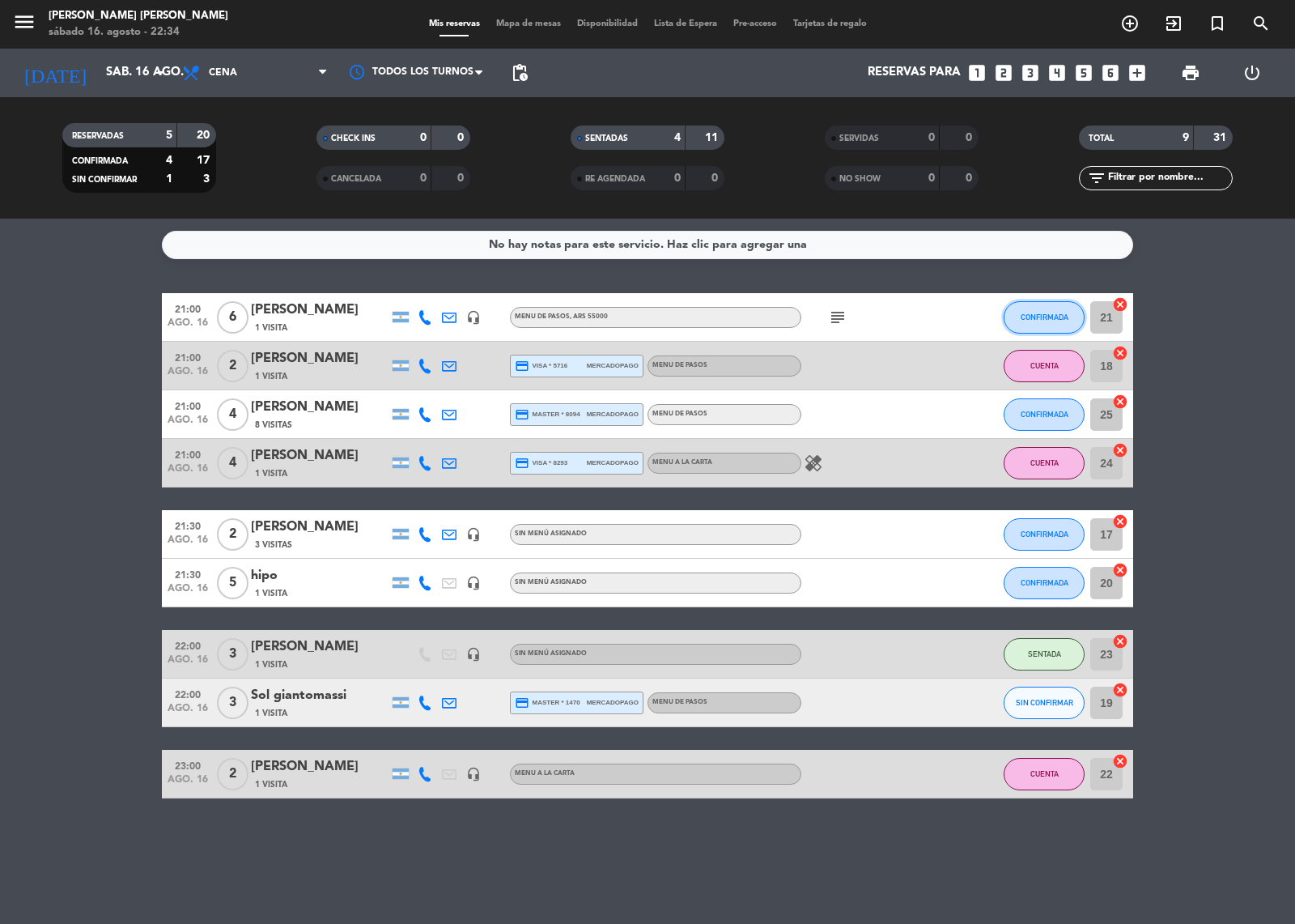
click at [1038, 317] on span "CONFIRMADA" at bounding box center [1045, 317] width 48 height 9
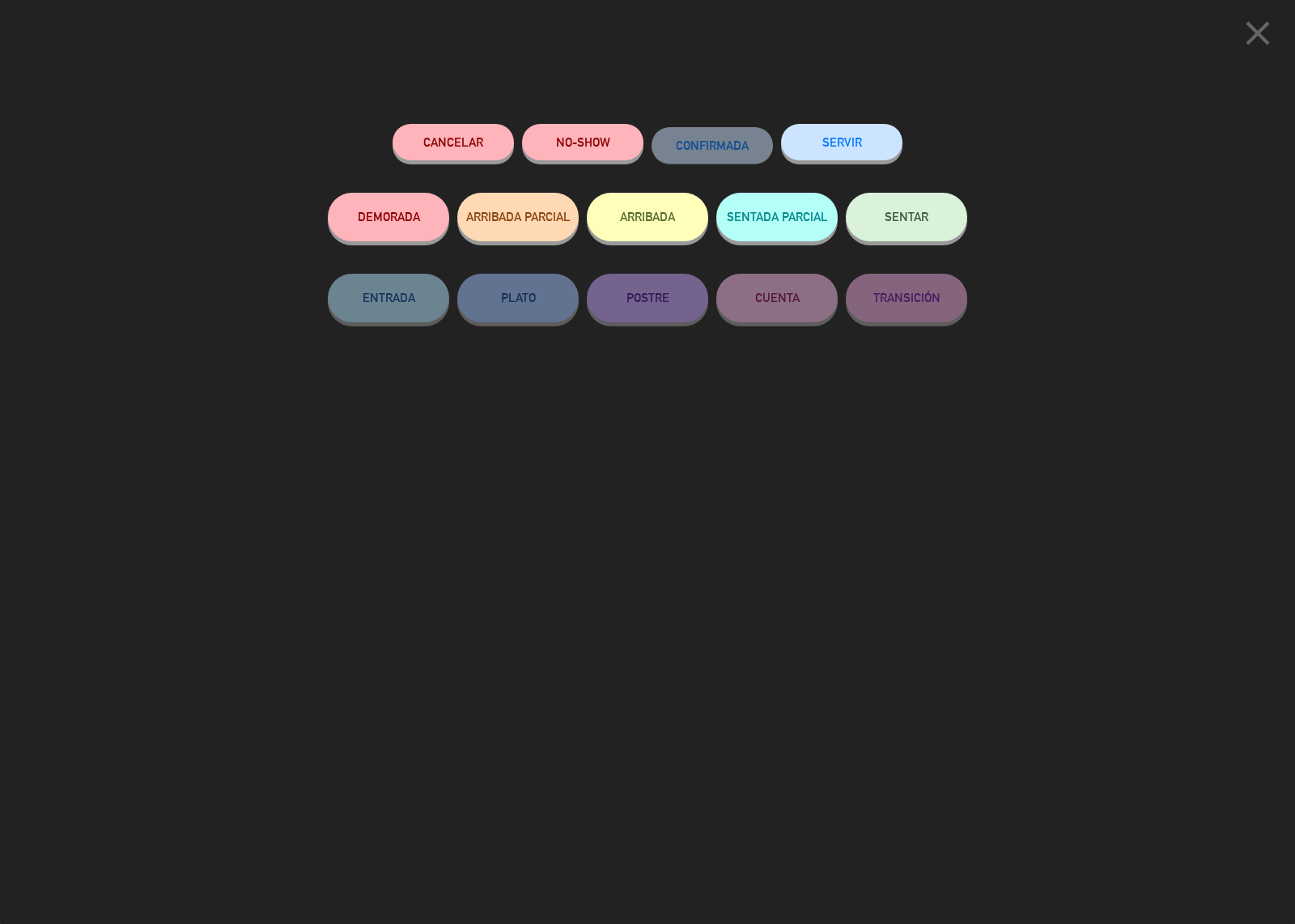
click at [896, 216] on span "SENTAR" at bounding box center [906, 216] width 44 height 13
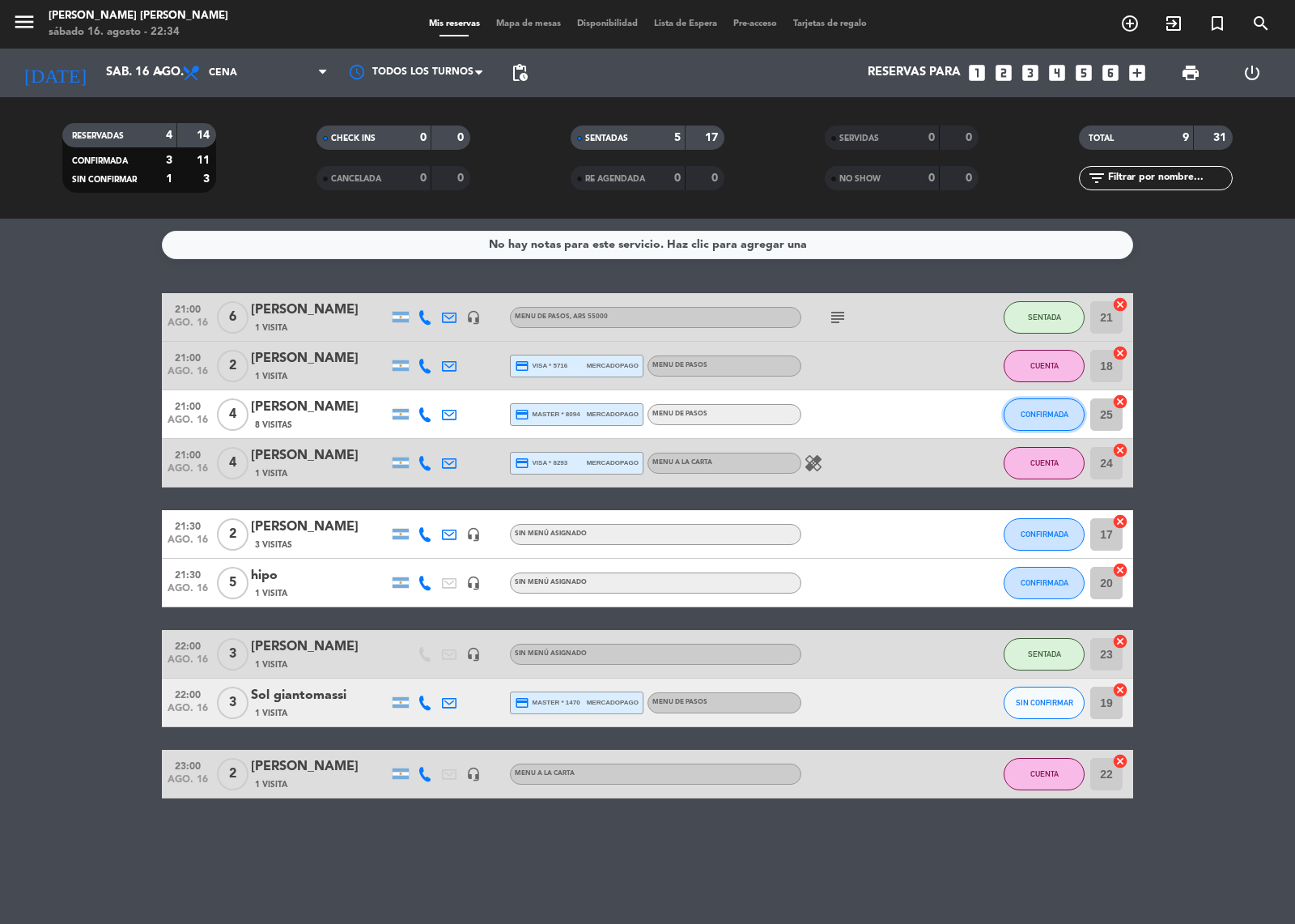
click at [1034, 407] on button "CONFIRMADA" at bounding box center [1044, 414] width 81 height 33
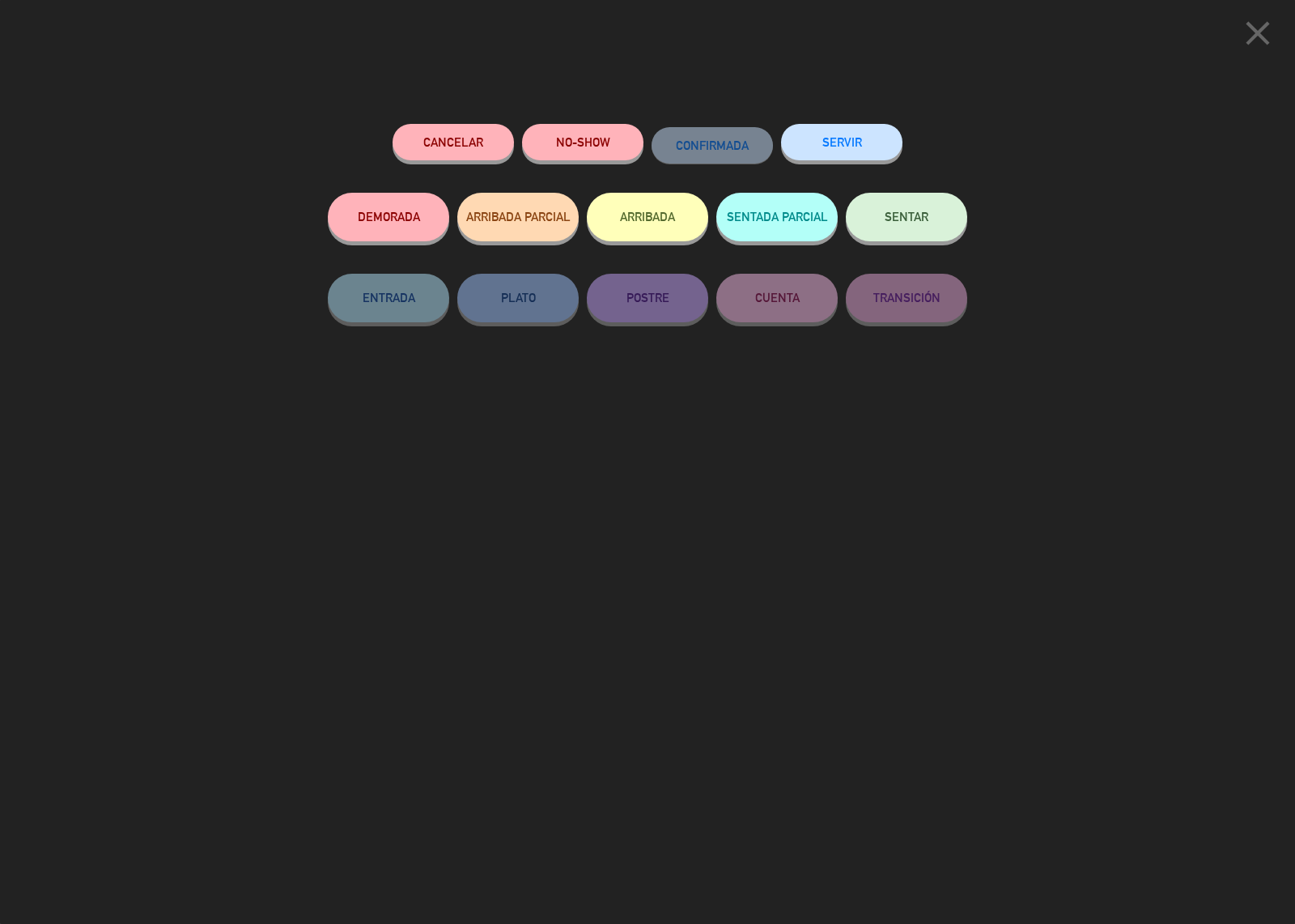
click at [909, 217] on span "SENTAR" at bounding box center [906, 216] width 44 height 13
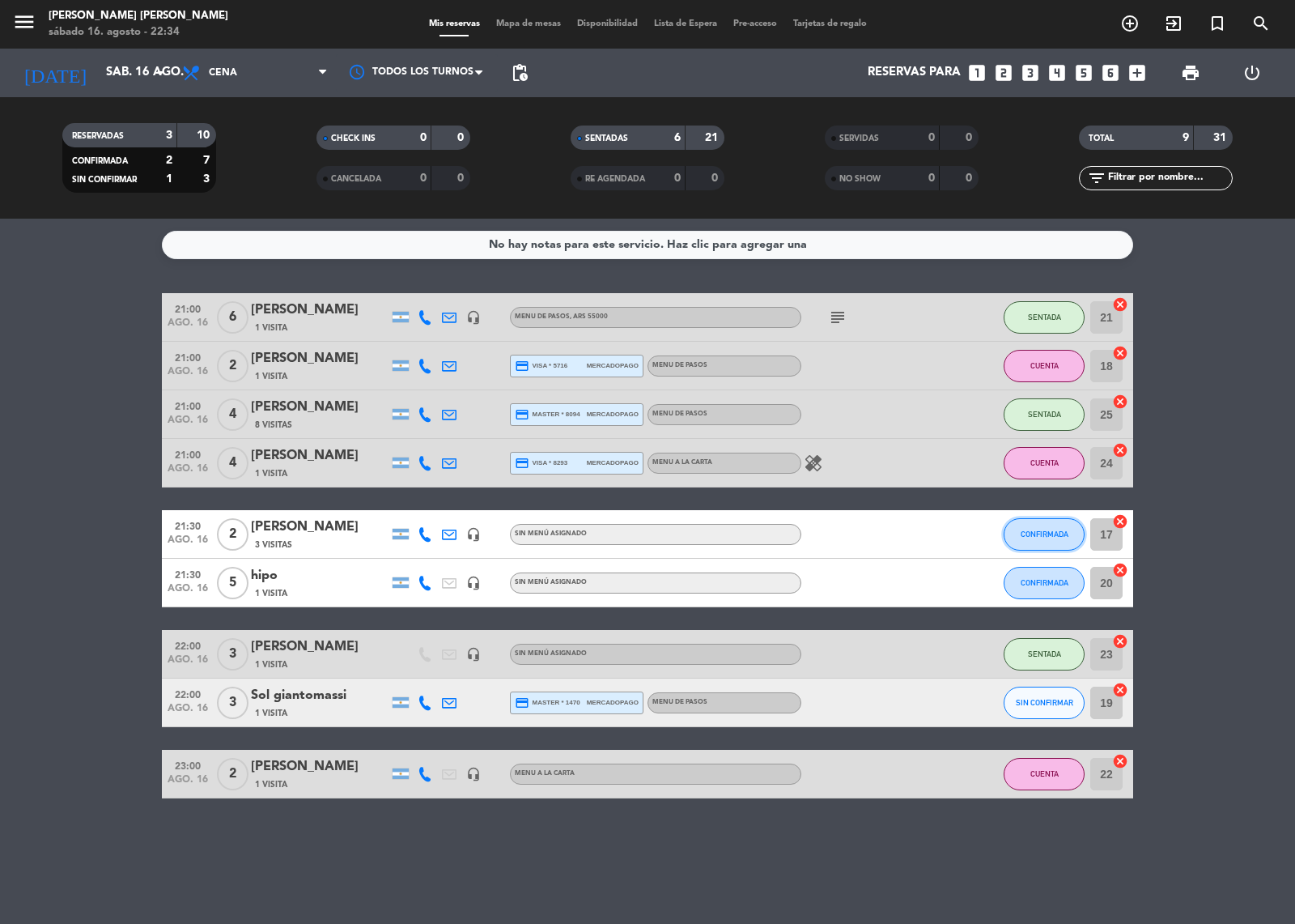
click at [1048, 533] on span "CONFIRMADA" at bounding box center [1045, 534] width 48 height 9
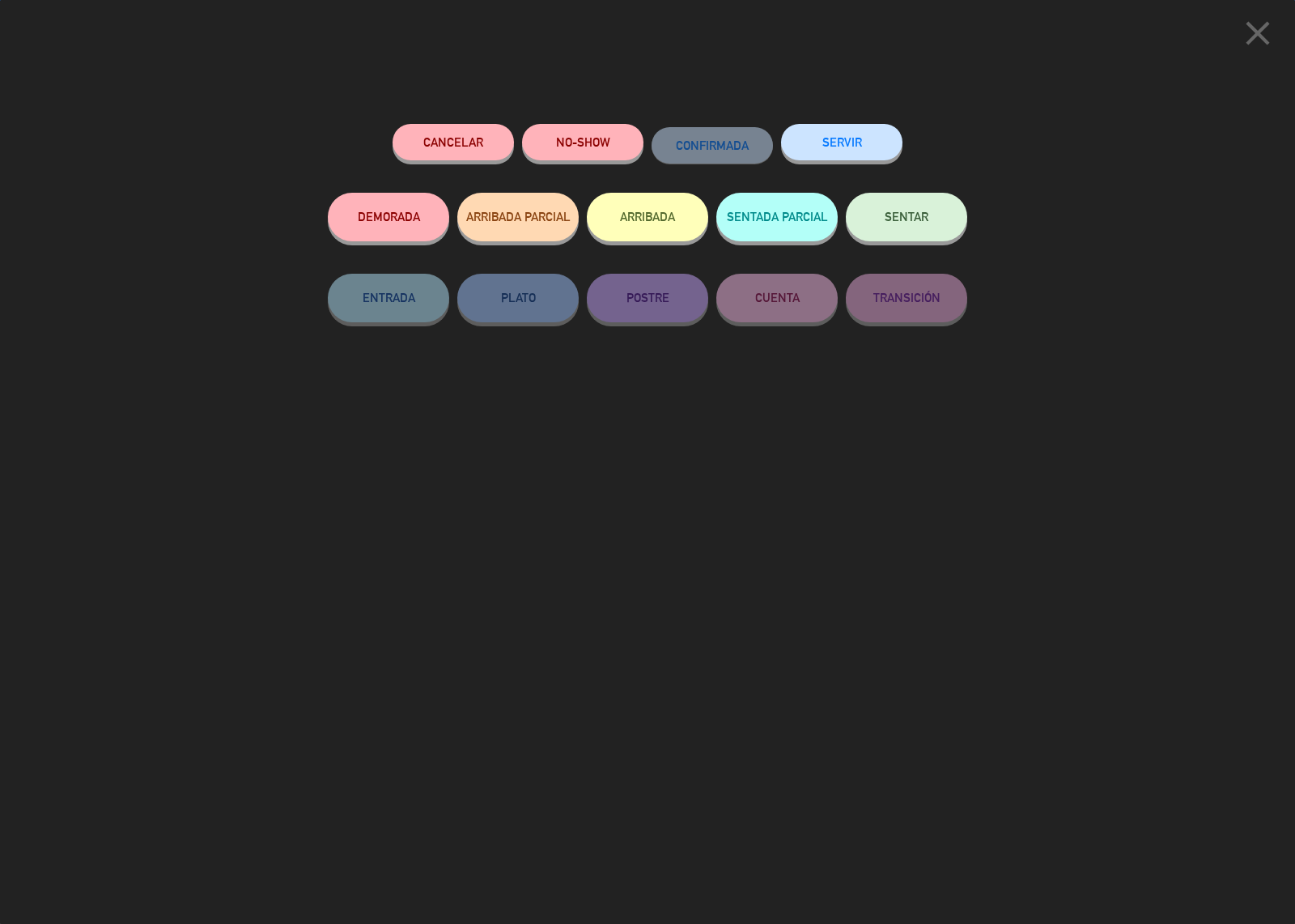
click at [882, 219] on button "SENTAR" at bounding box center [906, 217] width 121 height 49
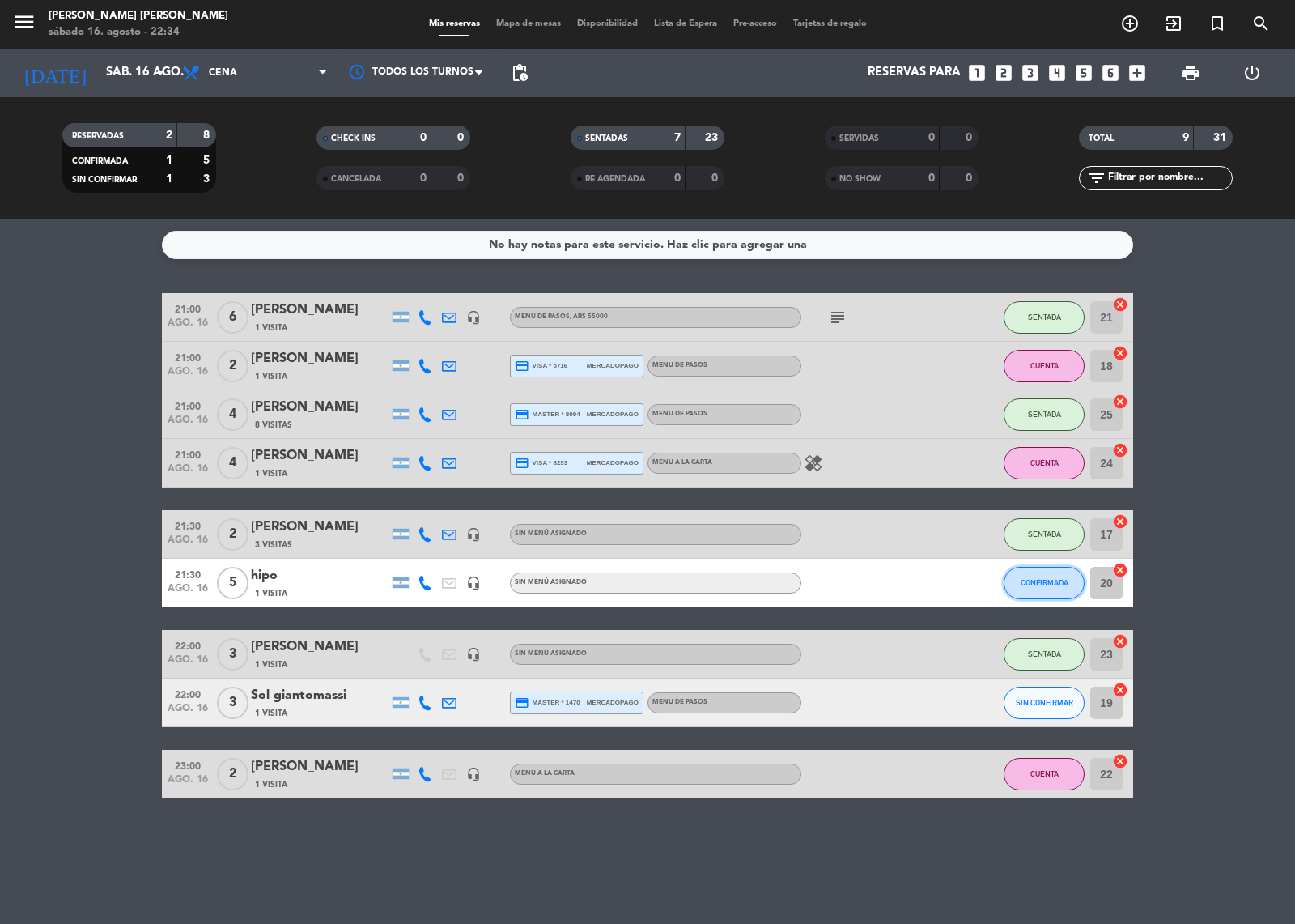
click at [1034, 585] on span "CONFIRMADA" at bounding box center [1045, 582] width 48 height 9
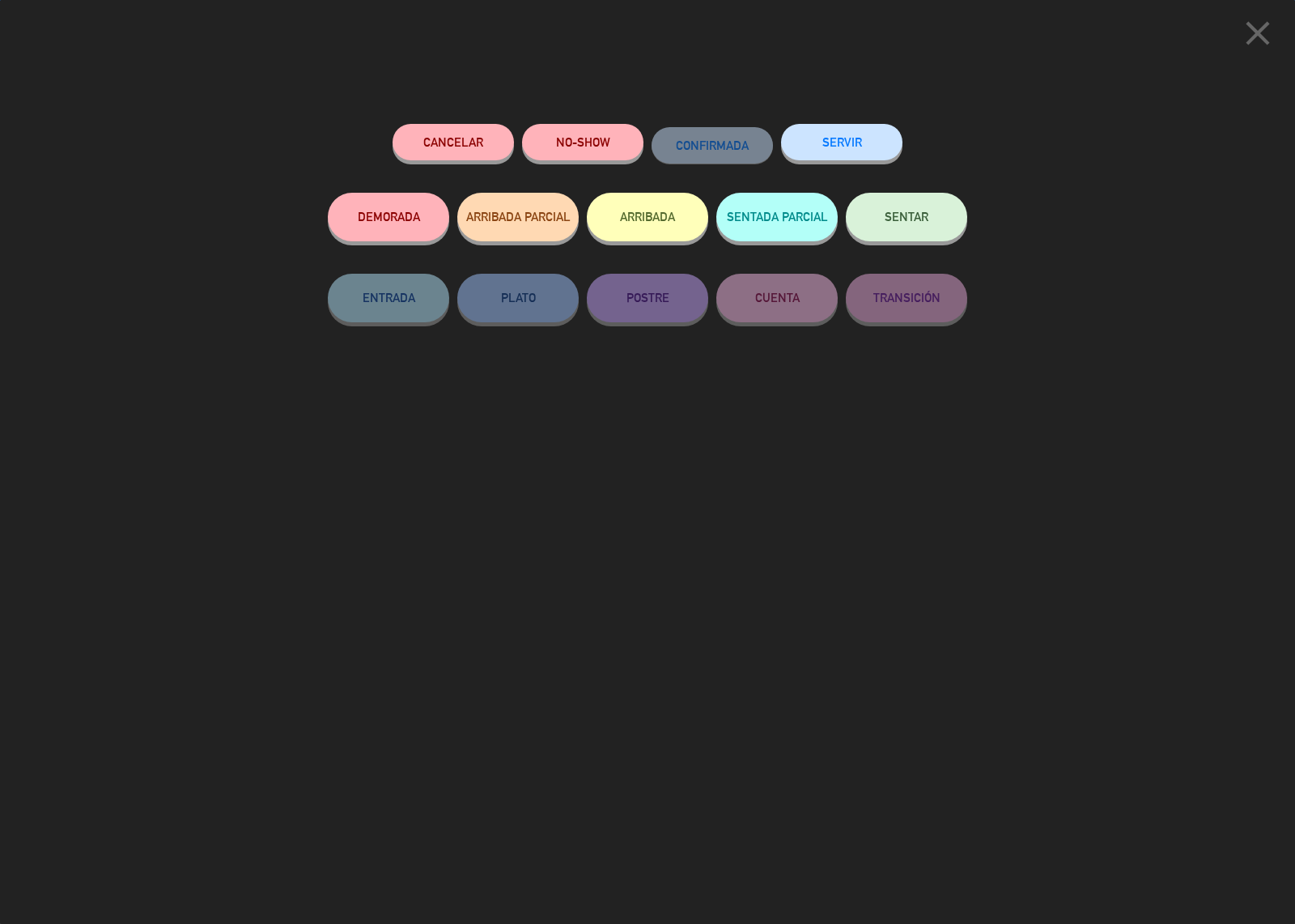
click at [916, 227] on button "SENTAR" at bounding box center [906, 217] width 121 height 49
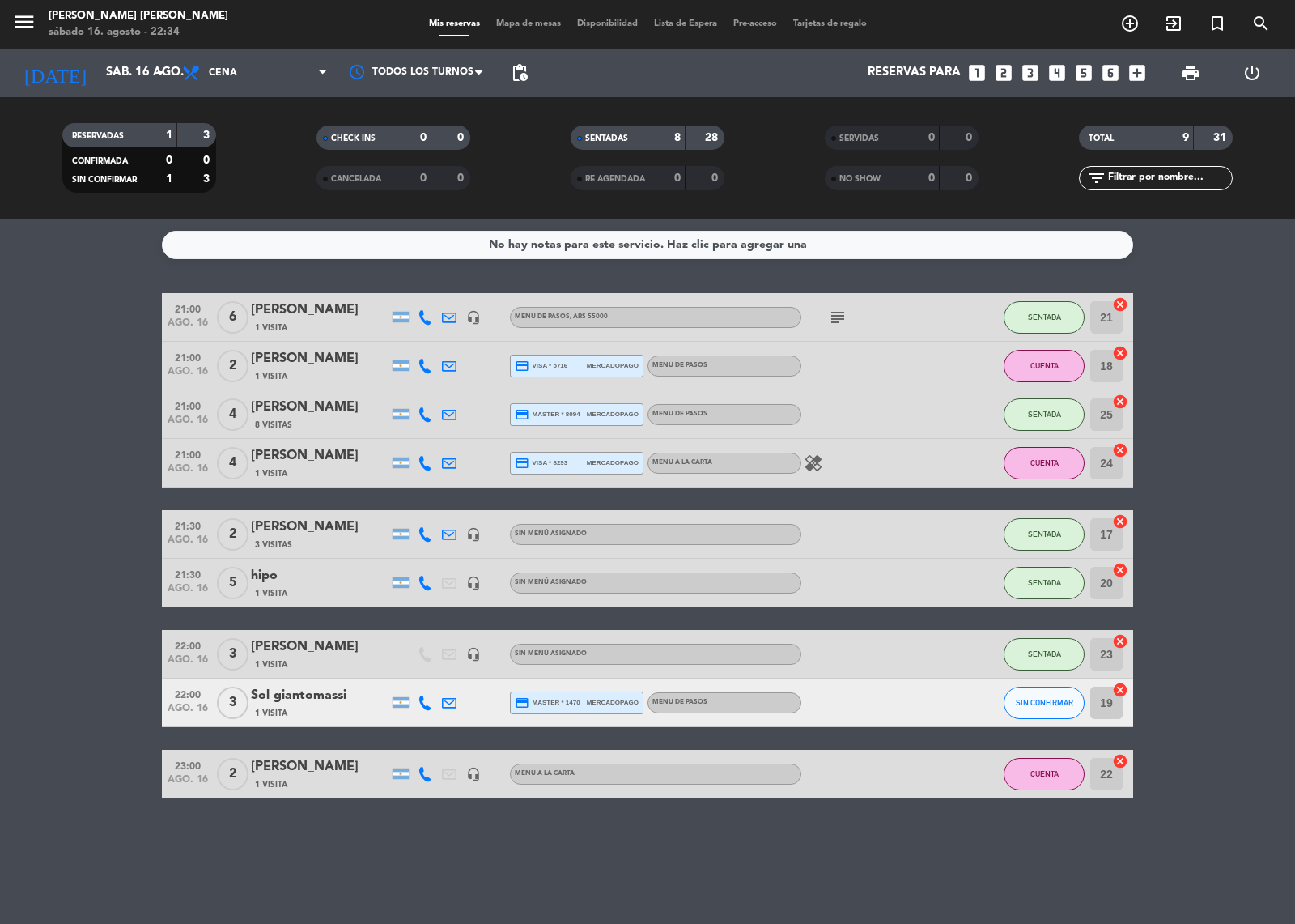
click at [314, 701] on div "Sol giantomassi" at bounding box center [320, 695] width 137 height 21
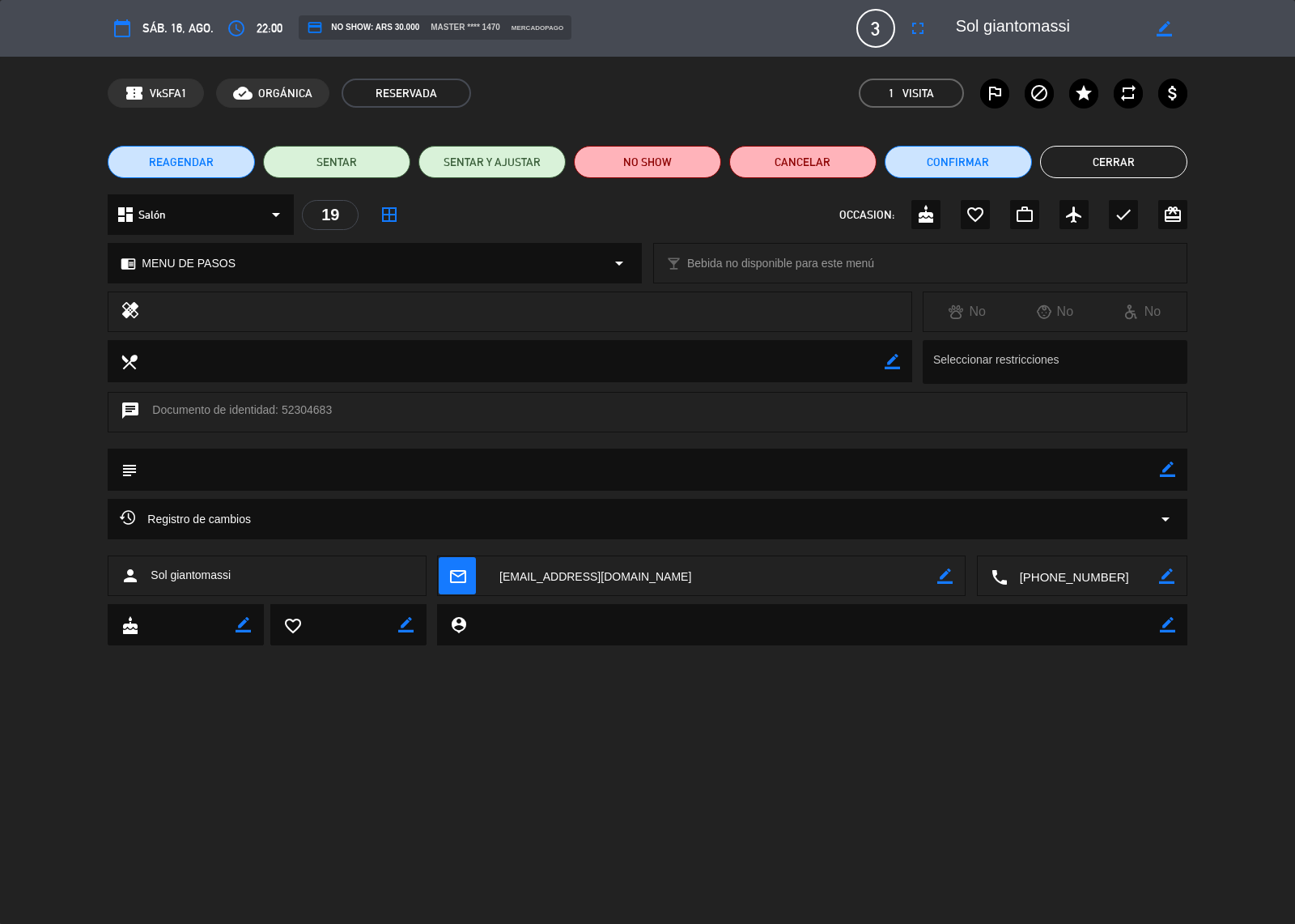
click at [1109, 163] on button "Cerrar" at bounding box center [1114, 162] width 147 height 33
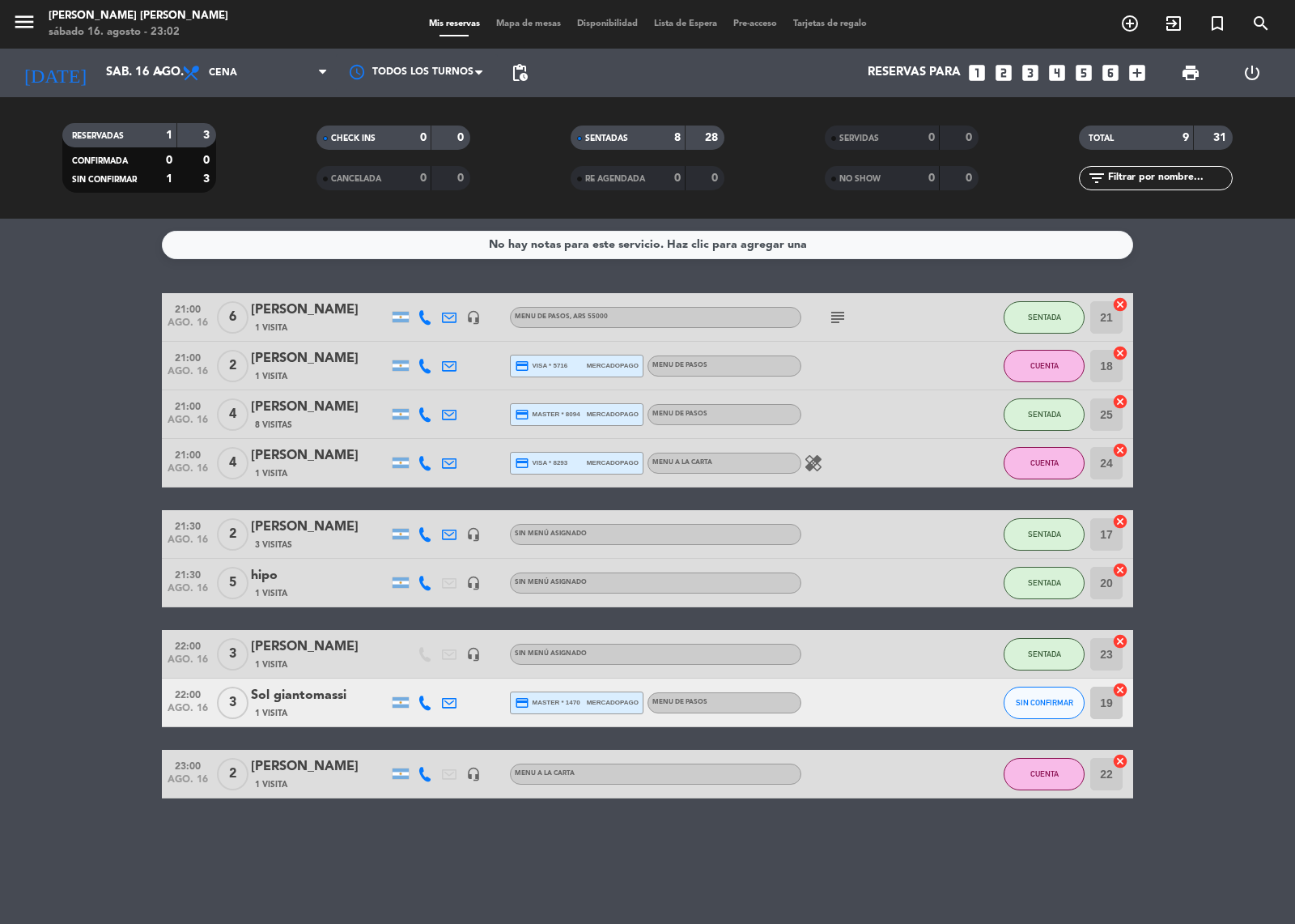
click at [973, 701] on div at bounding box center [969, 702] width 44 height 48
click at [280, 697] on div "Sol giantomassi" at bounding box center [320, 695] width 137 height 21
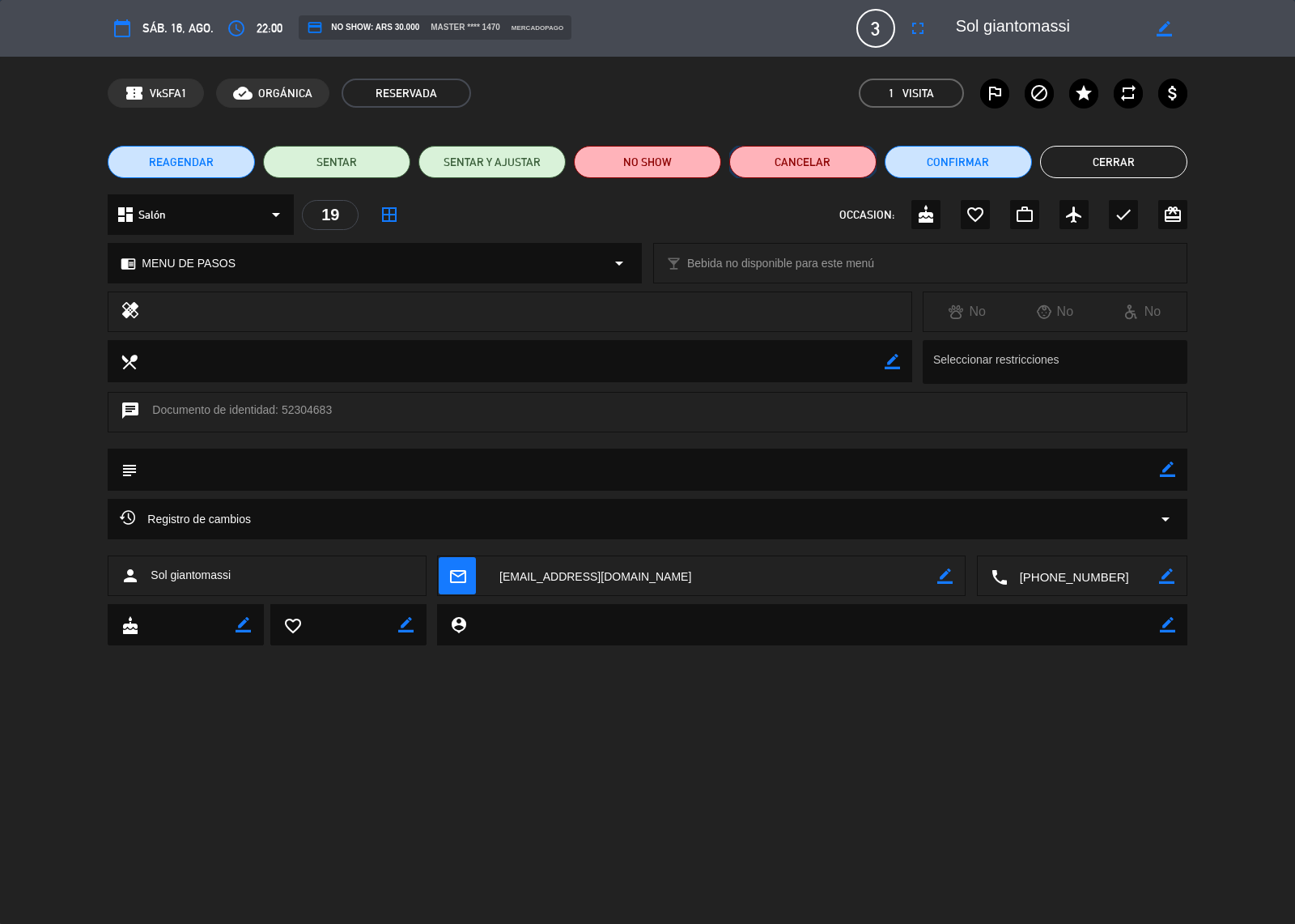
click at [787, 157] on button "Cancelar" at bounding box center [803, 162] width 147 height 33
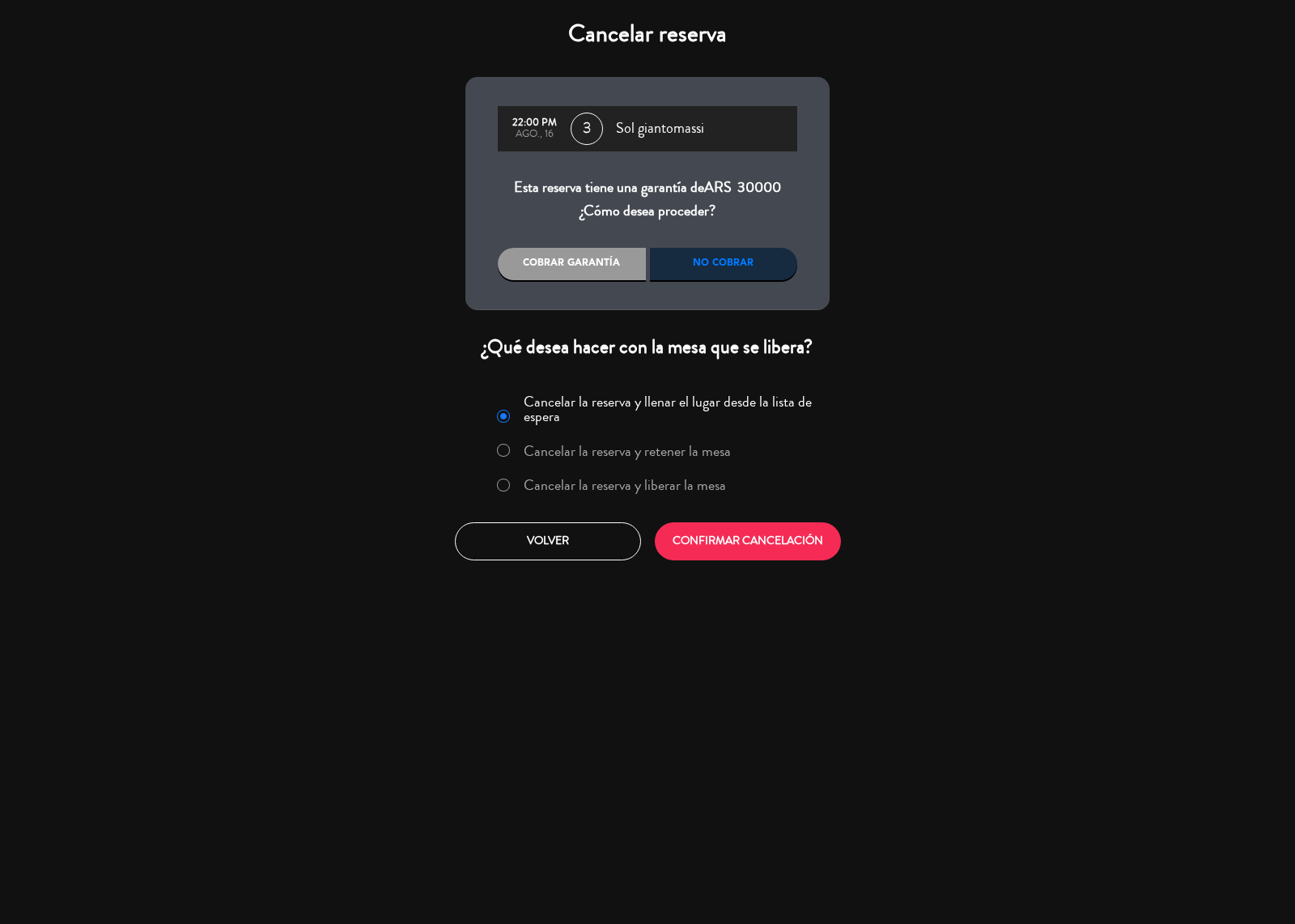
click at [601, 264] on div "Cobrar garantía" at bounding box center [571, 264] width 148 height 33
click at [639, 484] on label "Cancelar la reserva y liberar la mesa" at bounding box center [625, 484] width 203 height 14
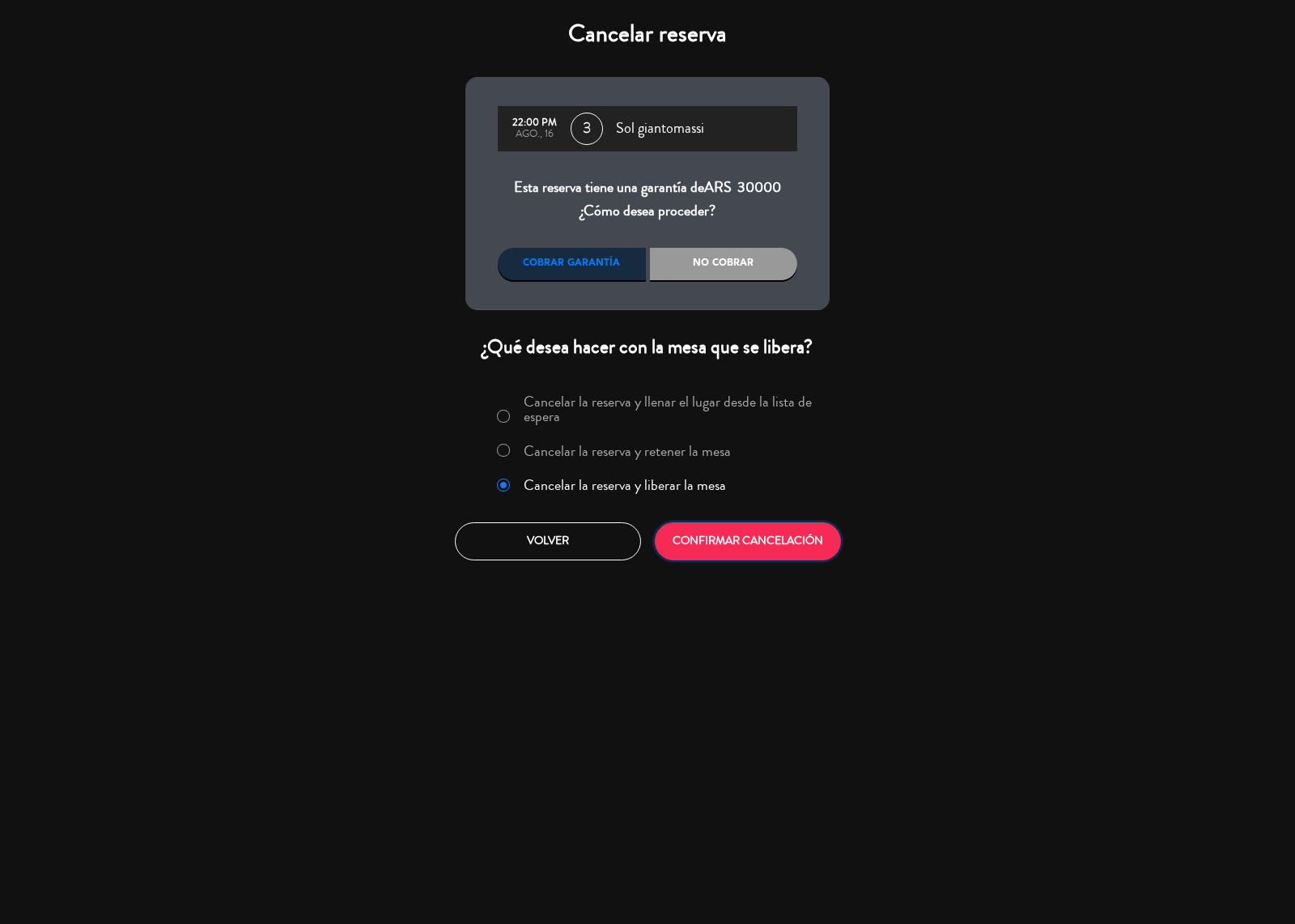
click at [755, 543] on button "CONFIRMAR CANCELACIÓN" at bounding box center [748, 540] width 186 height 38
